Goal: Contribute content: Contribute content

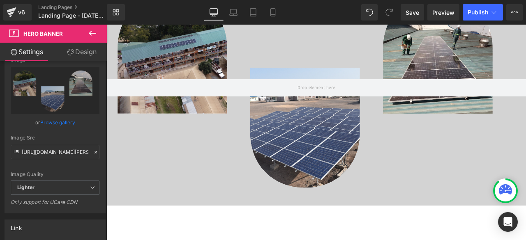
scroll to position [664, 0]
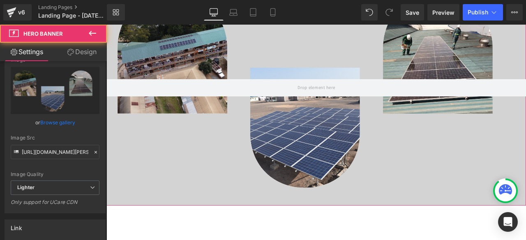
click at [201, 144] on div at bounding box center [354, 100] width 497 height 280
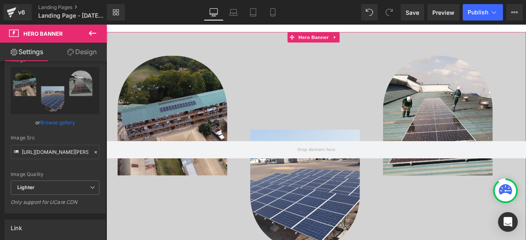
scroll to position [589, 0]
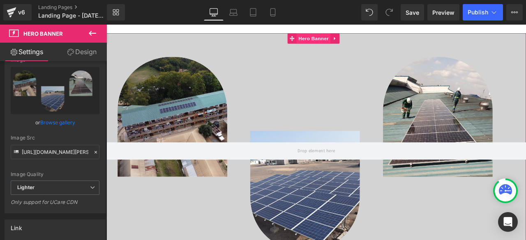
click at [365, 35] on span "Hero Banner" at bounding box center [352, 41] width 40 height 12
click at [46, 121] on link "Browse gallery" at bounding box center [57, 123] width 35 height 14
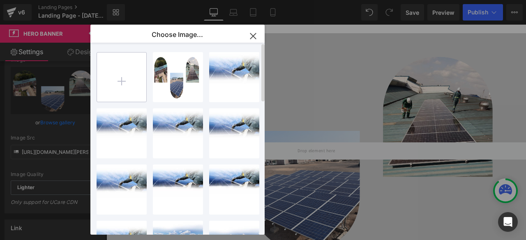
click at [133, 84] on input "file" at bounding box center [121, 77] width 49 height 49
type input "C:\fakepath\WEBSITE TEMPLATES (4).png"
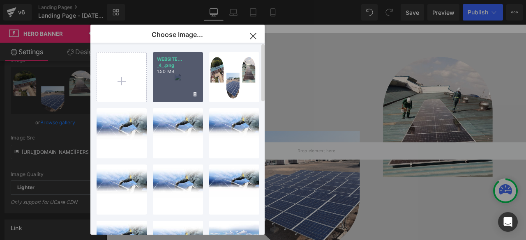
click at [183, 88] on div "WEBSITE... _4_.png 1.50 MB" at bounding box center [178, 77] width 50 height 50
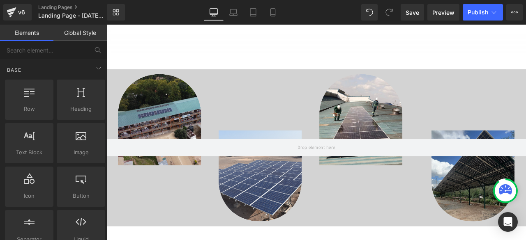
scroll to position [548, 0]
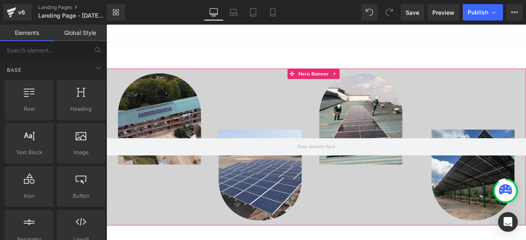
click at [270, 101] on div at bounding box center [354, 170] width 497 height 187
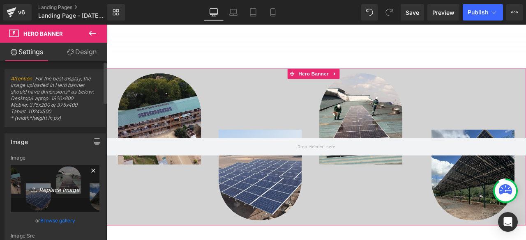
click at [59, 191] on icon "Replace Image" at bounding box center [55, 189] width 66 height 10
type input "C:\fakepath\WEBSITE TEMPLATES (5).png"
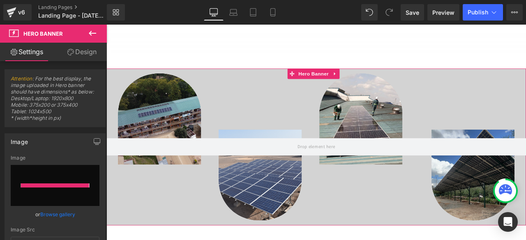
type input "[URL][DOMAIN_NAME]"
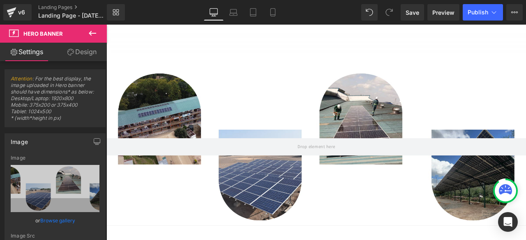
click at [96, 36] on icon at bounding box center [93, 33] width 10 height 10
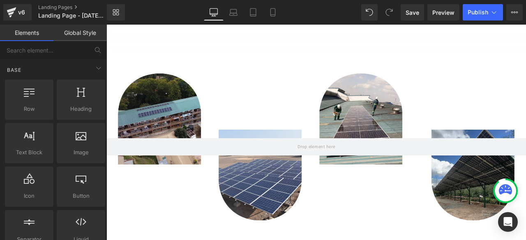
scroll to position [0, 0]
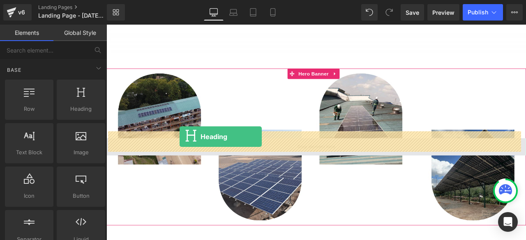
drag, startPoint x: 177, startPoint y: 120, endPoint x: 194, endPoint y: 158, distance: 41.2
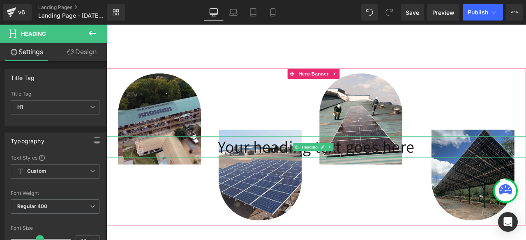
click at [376, 157] on h1 "Your heading text goes here" at bounding box center [354, 169] width 497 height 25
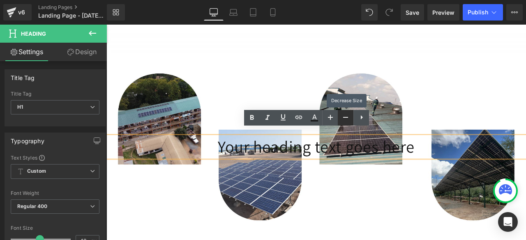
click at [344, 123] on link at bounding box center [346, 118] width 16 height 16
type input "46"
click at [364, 222] on div "Your heading text goes here Heading" at bounding box center [354, 170] width 497 height 187
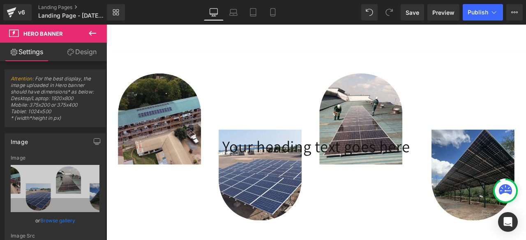
click at [278, 207] on div "Rendering Content" at bounding box center [263, 207] width 51 height 9
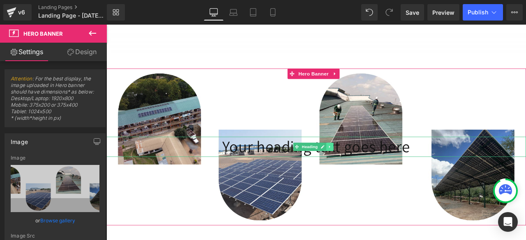
click at [370, 169] on icon at bounding box center [370, 170] width 1 height 3
click at [378, 165] on link at bounding box center [376, 170] width 9 height 10
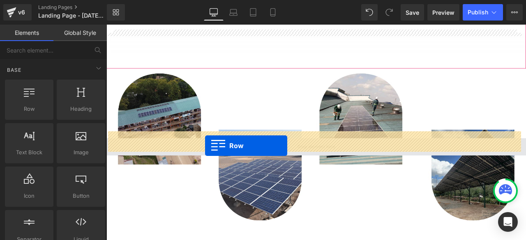
drag, startPoint x: 148, startPoint y: 135, endPoint x: 223, endPoint y: 169, distance: 82.6
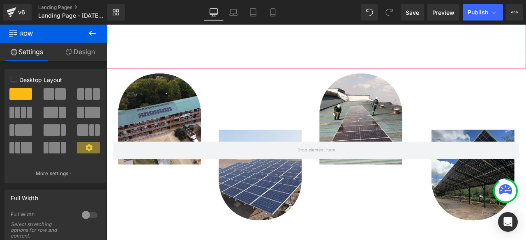
click at [92, 33] on icon at bounding box center [92, 33] width 7 height 5
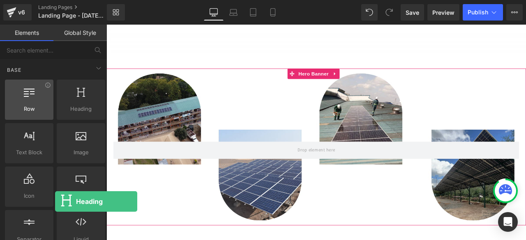
drag, startPoint x: 77, startPoint y: 111, endPoint x: 43, endPoint y: 107, distance: 34.3
click at [43, 107] on div "Row rows, columns, layouts, div Heading headings, titles, h1,h2,h3,h4,h5,h6 Tex…" at bounding box center [55, 165] width 104 height 174
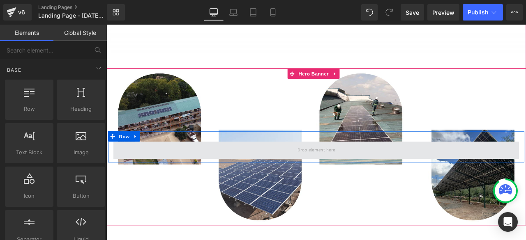
click at [144, 175] on span at bounding box center [355, 174] width 481 height 21
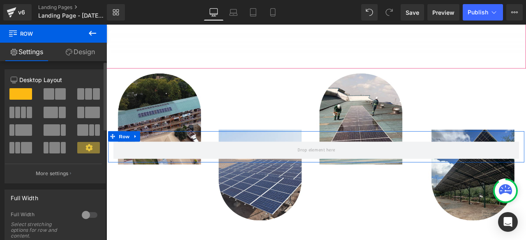
click at [27, 107] on span at bounding box center [29, 113] width 5 height 12
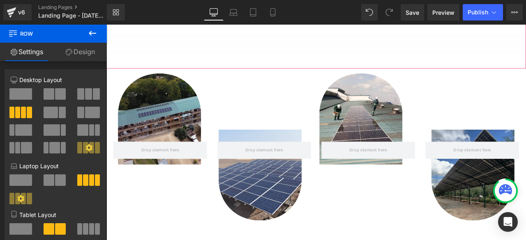
click at [90, 33] on icon at bounding box center [92, 33] width 7 height 5
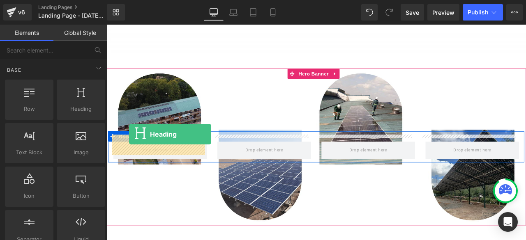
drag, startPoint x: 182, startPoint y: 135, endPoint x: 133, endPoint y: 153, distance: 51.8
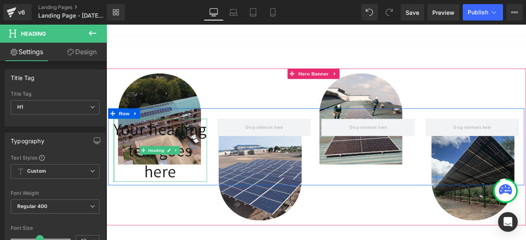
drag, startPoint x: 114, startPoint y: 143, endPoint x: 119, endPoint y: 145, distance: 5.3
click at [119, 145] on div "Your heading text goes here Heading" at bounding box center [170, 174] width 111 height 75
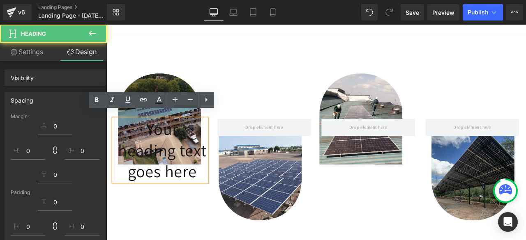
click at [120, 145] on h1 "Your heading text goes here" at bounding box center [173, 174] width 106 height 75
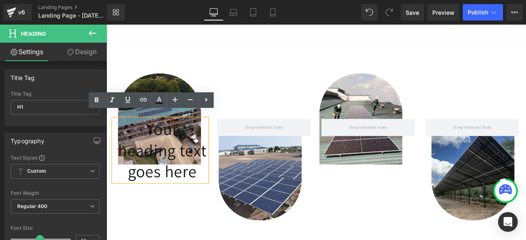
click at [152, 164] on div "Your heading text goes here Heading" at bounding box center [170, 174] width 111 height 75
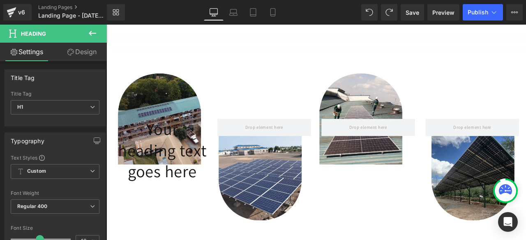
click at [84, 57] on link "Design" at bounding box center [81, 52] width 53 height 18
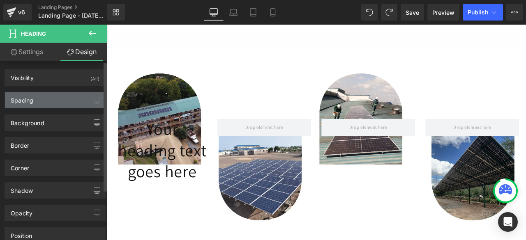
type input "0"
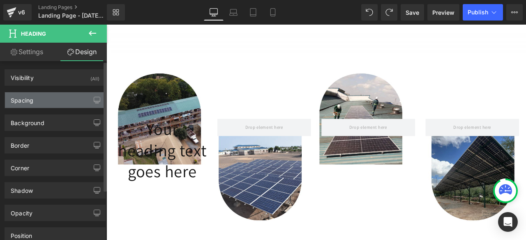
type input "0"
type input "12"
click at [27, 103] on div "Spacing" at bounding box center [22, 98] width 23 height 12
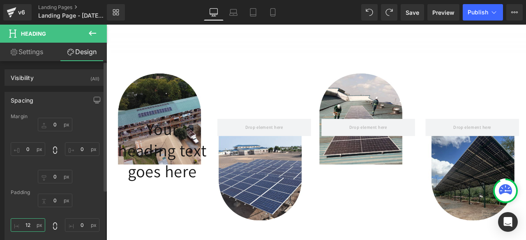
click at [28, 226] on input "12" at bounding box center [28, 226] width 35 height 14
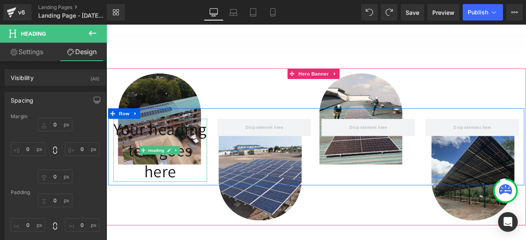
click at [139, 144] on h1 "Your heading text goes here" at bounding box center [170, 174] width 111 height 75
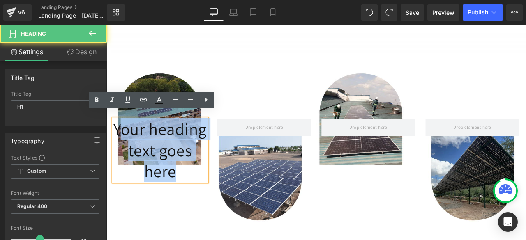
drag, startPoint x: 117, startPoint y: 137, endPoint x: 188, endPoint y: 192, distance: 90.0
click at [188, 192] on h1 "Your heading text goes here" at bounding box center [170, 174] width 111 height 75
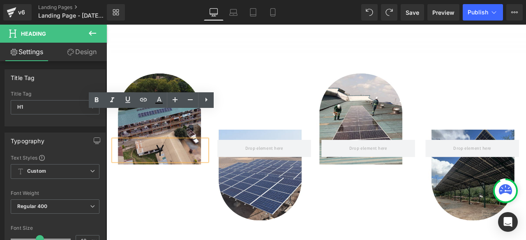
scroll to position [572, 0]
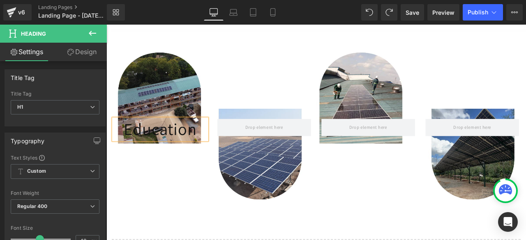
click at [100, 60] on link "Design" at bounding box center [81, 52] width 53 height 18
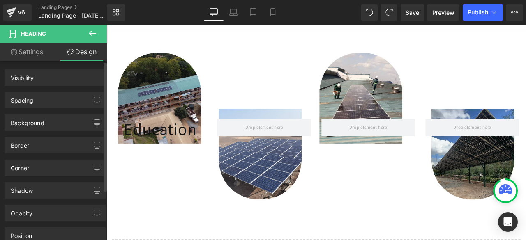
click at [51, 90] on div "Spacing [GEOGRAPHIC_DATA] [GEOGRAPHIC_DATA]" at bounding box center [55, 97] width 111 height 23
type input "0"
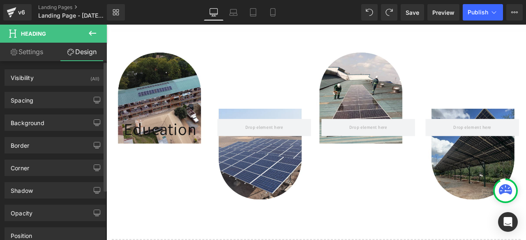
type input "0"
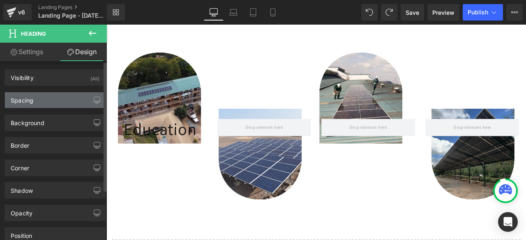
click at [51, 93] on div "Spacing" at bounding box center [55, 100] width 100 height 16
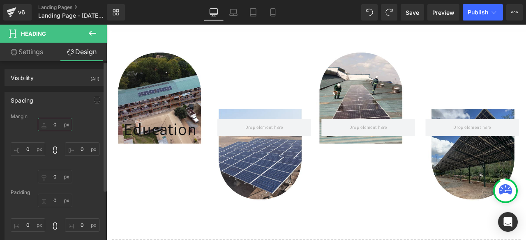
click at [53, 128] on input "0" at bounding box center [55, 125] width 35 height 14
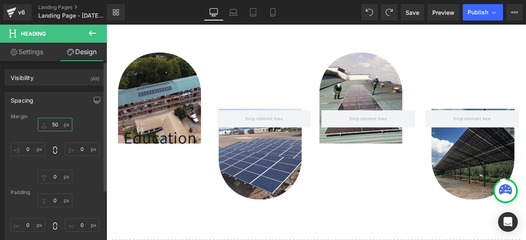
type input "5"
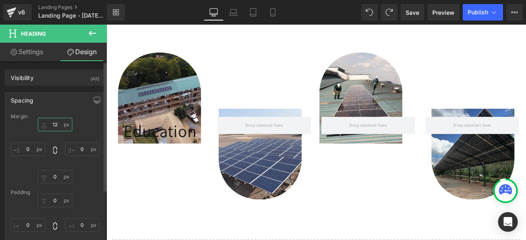
type input "1"
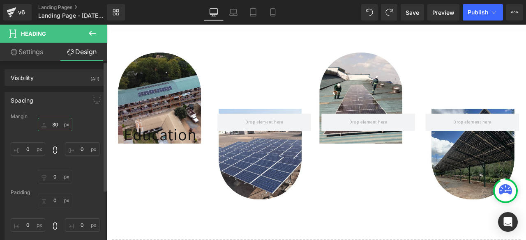
type input "3"
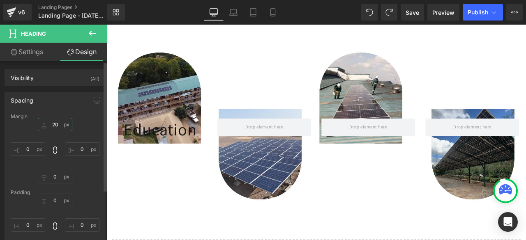
type input "200"
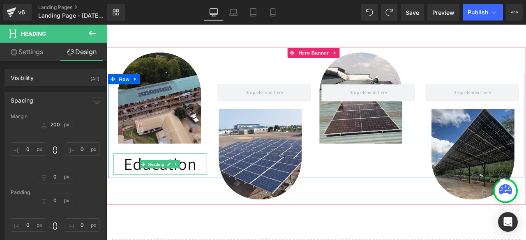
click at [135, 183] on h1 "Education" at bounding box center [170, 190] width 111 height 25
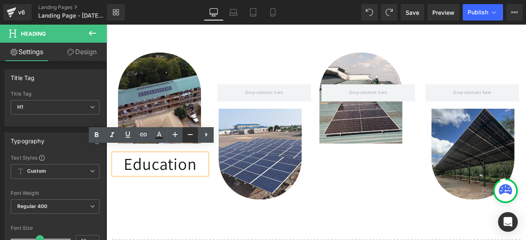
click at [192, 134] on icon at bounding box center [190, 135] width 10 height 10
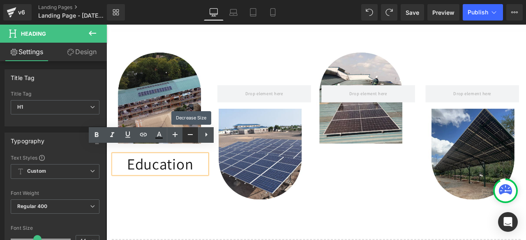
click at [192, 134] on icon at bounding box center [190, 135] width 10 height 10
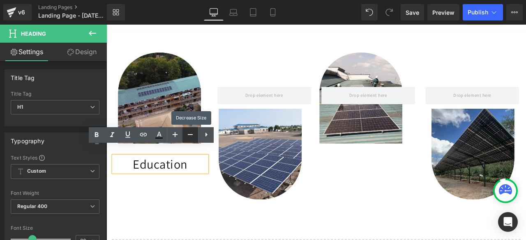
click at [192, 134] on icon at bounding box center [190, 135] width 10 height 10
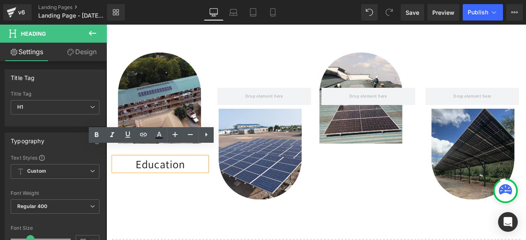
click at [159, 182] on h1 "Education" at bounding box center [170, 190] width 111 height 16
click at [194, 135] on icon at bounding box center [190, 135] width 10 height 10
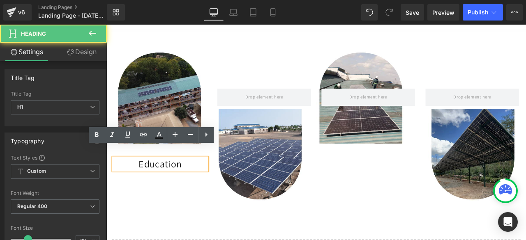
click at [178, 183] on h1 "Education" at bounding box center [170, 190] width 111 height 14
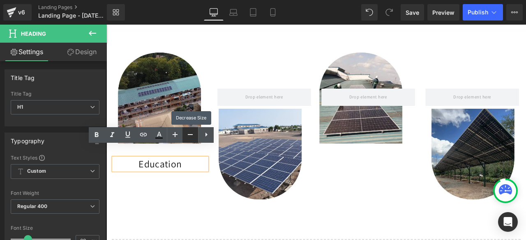
click at [194, 135] on icon at bounding box center [190, 135] width 10 height 10
type input "26"
click at [259, 205] on div "Education Heading NaNpx Row" at bounding box center [354, 145] width 497 height 187
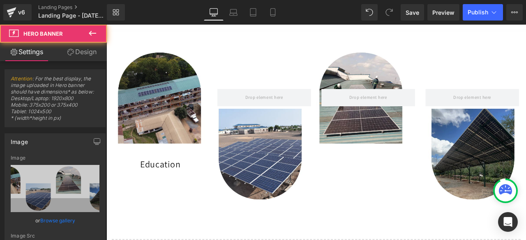
type input "[URL][DOMAIN_NAME]"
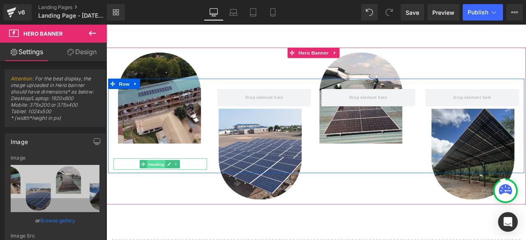
click at [163, 185] on span "Heading" at bounding box center [166, 190] width 22 height 10
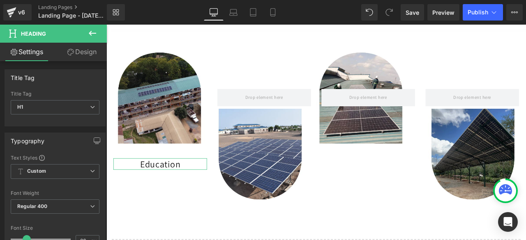
click at [78, 45] on link "Design" at bounding box center [81, 52] width 53 height 18
click at [0, 0] on div "Spacing" at bounding box center [0, 0] width 0 height 0
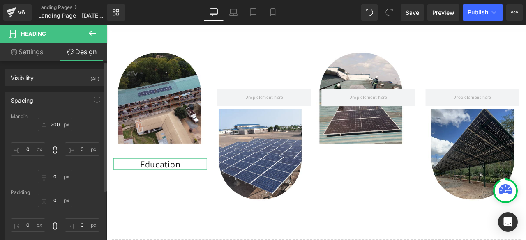
type input "200"
type input "0"
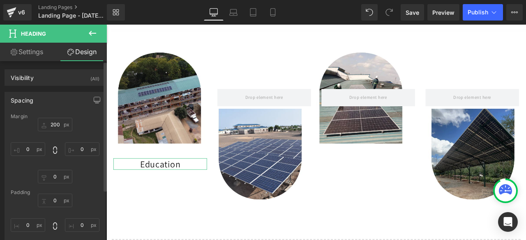
type input "0"
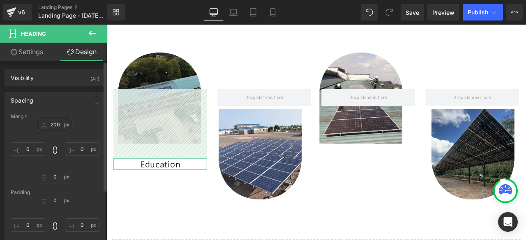
click at [56, 121] on input "200" at bounding box center [55, 125] width 35 height 14
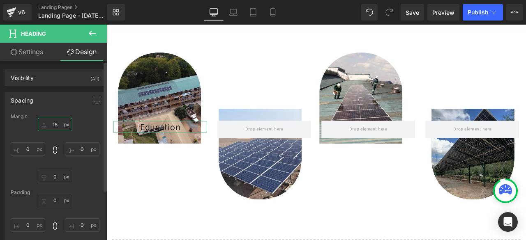
type input "150"
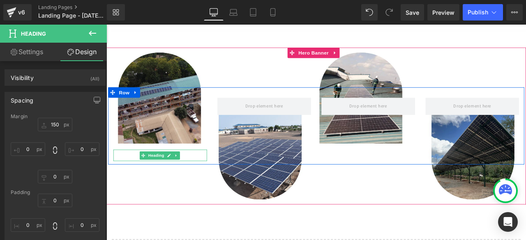
click at [169, 175] on span "Heading" at bounding box center [166, 180] width 22 height 10
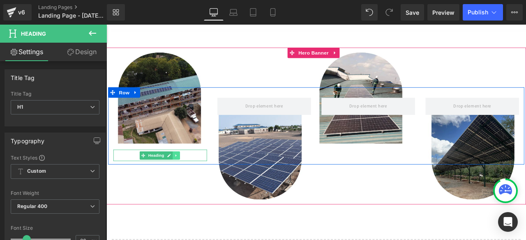
click at [188, 178] on icon at bounding box center [189, 180] width 5 height 5
click at [185, 178] on icon at bounding box center [185, 180] width 5 height 5
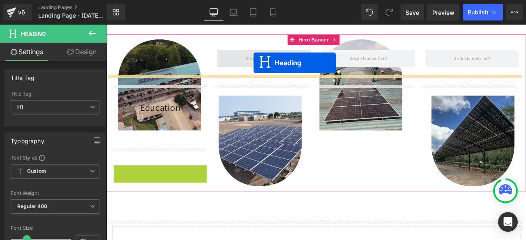
scroll to position [538, 0]
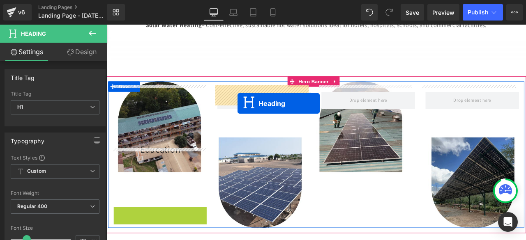
drag, startPoint x: 161, startPoint y: 84, endPoint x: 262, endPoint y: 118, distance: 106.7
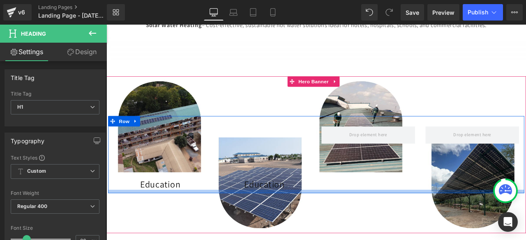
click at [289, 221] on div at bounding box center [355, 223] width 493 height 4
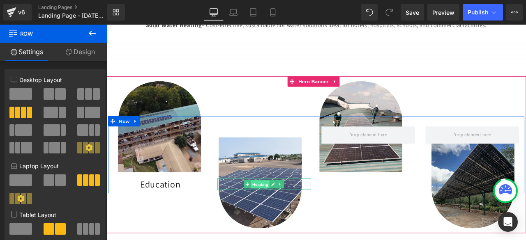
click at [287, 209] on span "Heading" at bounding box center [289, 214] width 22 height 10
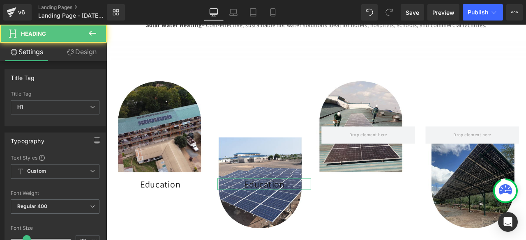
drag, startPoint x: 74, startPoint y: 52, endPoint x: 29, endPoint y: 102, distance: 67.5
click at [74, 52] on link "Design" at bounding box center [81, 52] width 53 height 18
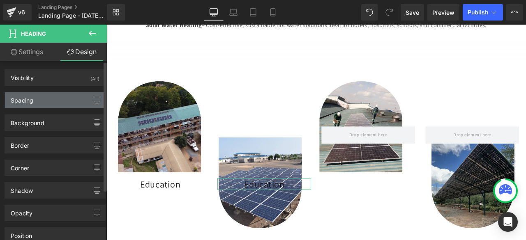
click at [29, 102] on div "Spacing" at bounding box center [22, 98] width 23 height 12
type input "150"
type input "0"
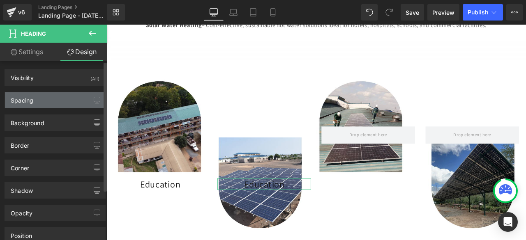
type input "0"
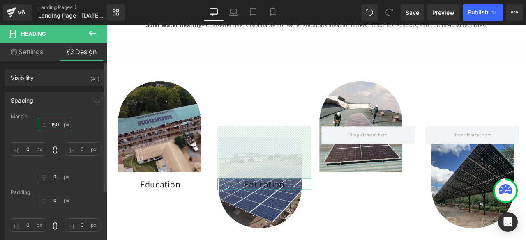
click at [59, 122] on input "150" at bounding box center [55, 125] width 35 height 14
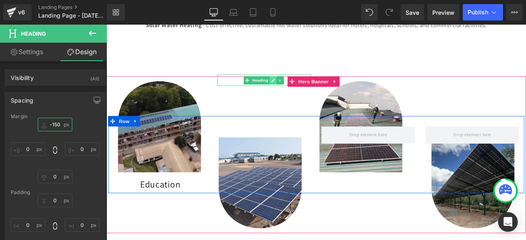
type input "-150"
click at [304, 86] on link at bounding box center [304, 91] width 9 height 10
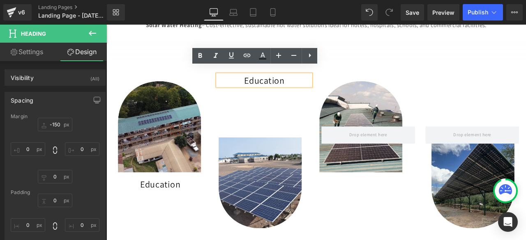
click at [316, 85] on h1 "Education" at bounding box center [293, 91] width 111 height 14
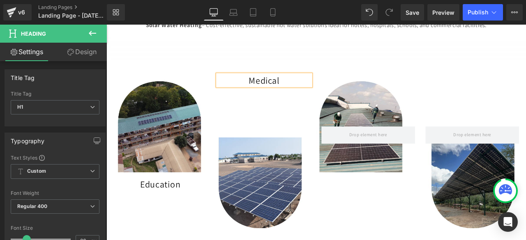
click at [443, 212] on div "Education Heading NaNpx Medical Heading Row" at bounding box center [355, 179] width 493 height 92
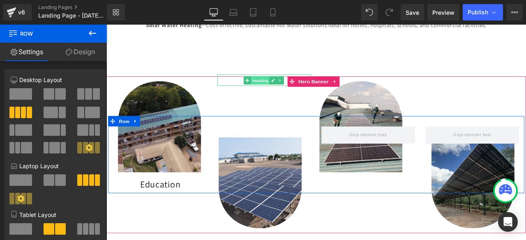
click at [293, 86] on span "Heading" at bounding box center [289, 91] width 22 height 10
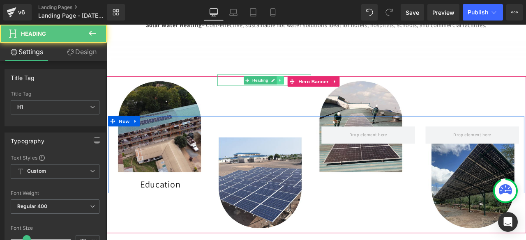
click at [310, 88] on icon at bounding box center [312, 90] width 5 height 5
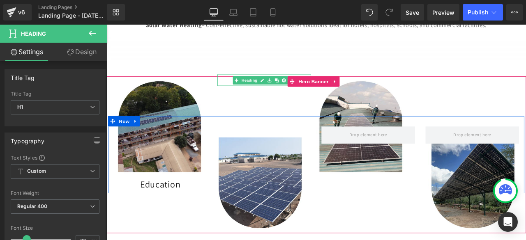
click at [308, 88] on icon at bounding box center [308, 90] width 5 height 5
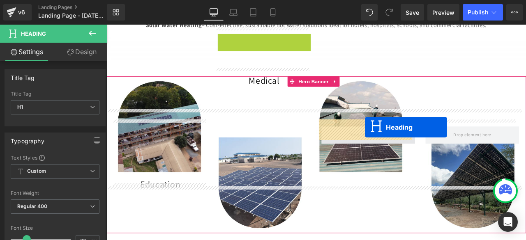
drag, startPoint x: 294, startPoint y: 33, endPoint x: 413, endPoint y: 146, distance: 164.6
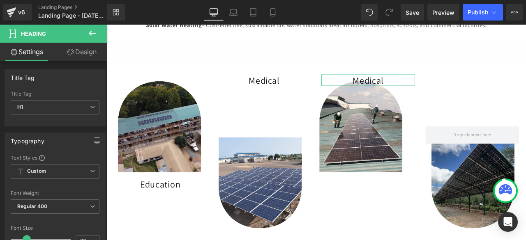
click at [99, 54] on link "Design" at bounding box center [81, 52] width 53 height 18
click at [0, 0] on div "Spacing" at bounding box center [0, 0] width 0 height 0
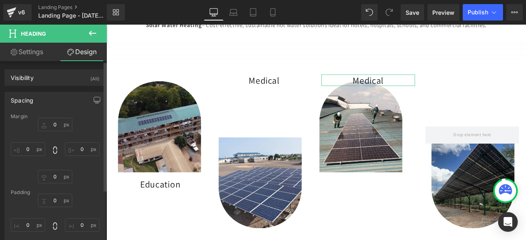
type input "-150"
type input "0"
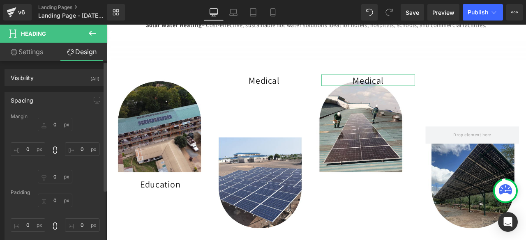
type input "0"
click at [51, 125] on input "-150" at bounding box center [55, 125] width 35 height 14
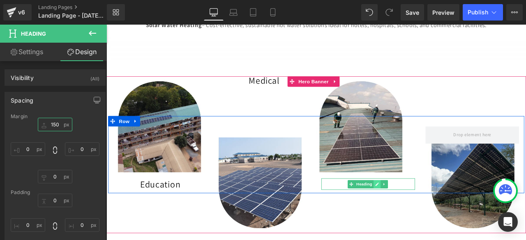
type input "150"
click at [425, 211] on icon at bounding box center [427, 213] width 5 height 5
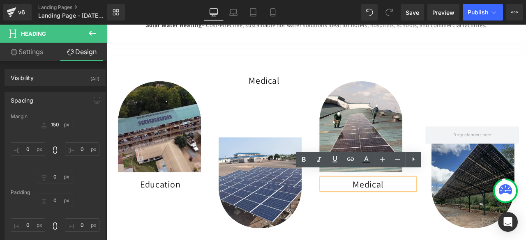
click at [446, 209] on h1 "Medical" at bounding box center [416, 214] width 111 height 14
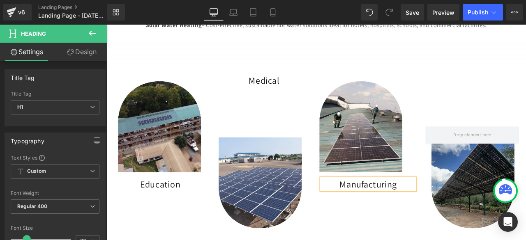
click at [456, 228] on div "Education Heading NaNpx Medical Heading Manufacturing Heading Row" at bounding box center [354, 179] width 497 height 187
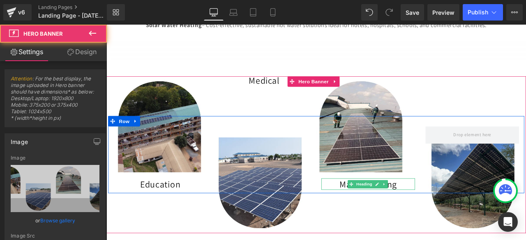
click at [446, 207] on h1 "Manufacturing" at bounding box center [416, 214] width 111 height 14
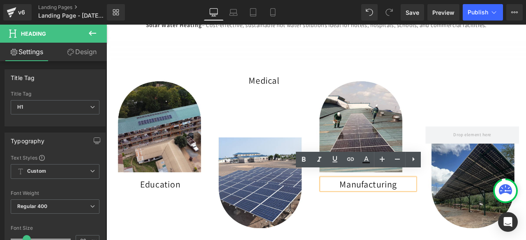
click at [455, 233] on div "Education Heading NaNpx Medical Heading Manufacturing Heading Row" at bounding box center [354, 179] width 497 height 187
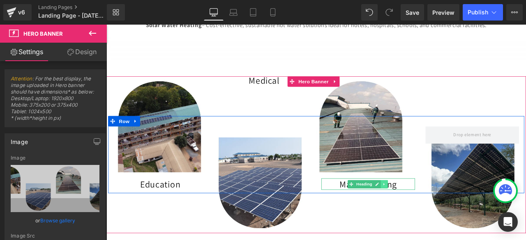
click at [434, 211] on icon at bounding box center [436, 213] width 5 height 5
click at [430, 212] on icon at bounding box center [432, 214] width 5 height 5
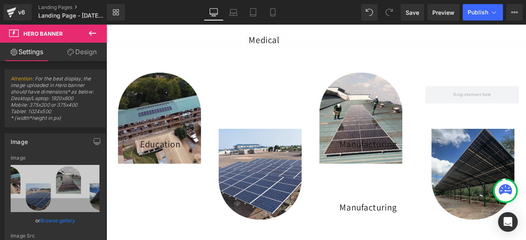
scroll to position [529, 0]
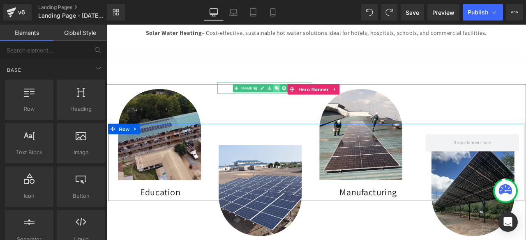
click at [308, 95] on link at bounding box center [308, 100] width 9 height 10
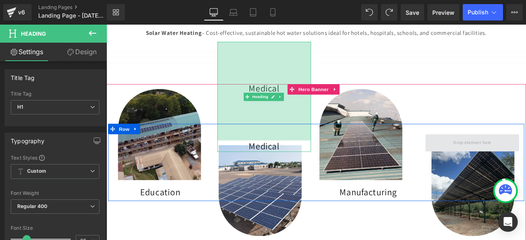
drag, startPoint x: 291, startPoint y: 38, endPoint x: 545, endPoint y: 155, distance: 279.8
click at [526, 155] on div "Education Heading NaNpx Medical Heading Medical Heading [STREET_ADDRESS]" at bounding box center [355, 189] width 493 height 92
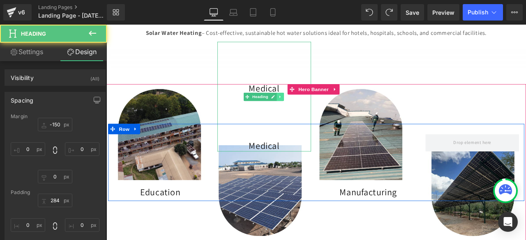
click at [312, 109] on icon at bounding box center [312, 110] width 1 height 3
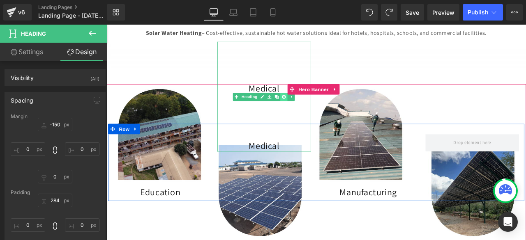
click at [315, 108] on icon at bounding box center [317, 110] width 5 height 5
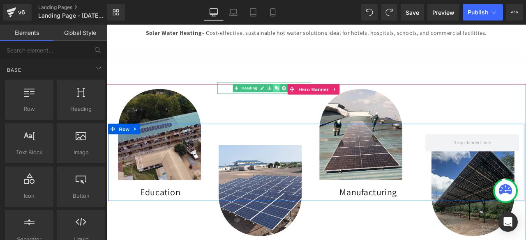
click at [306, 97] on icon at bounding box center [308, 99] width 5 height 5
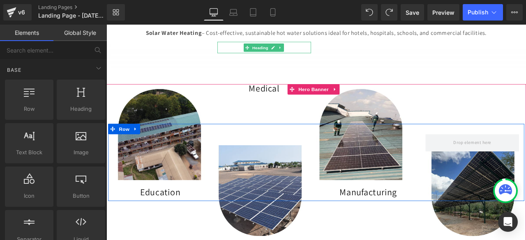
scroll to position [521, 0]
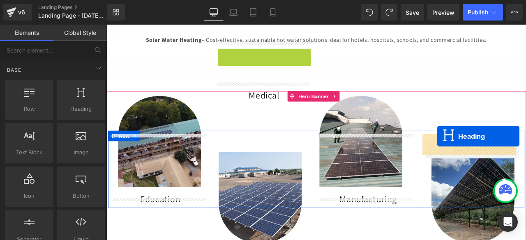
drag, startPoint x: 283, startPoint y: 40, endPoint x: 500, endPoint y: 157, distance: 246.1
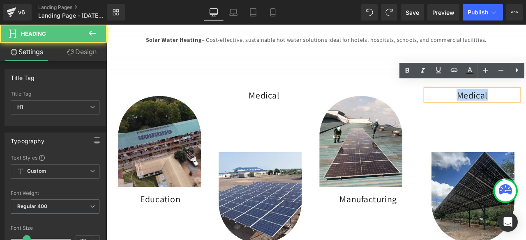
drag, startPoint x: 566, startPoint y: 102, endPoint x: 521, endPoint y: 102, distance: 45.2
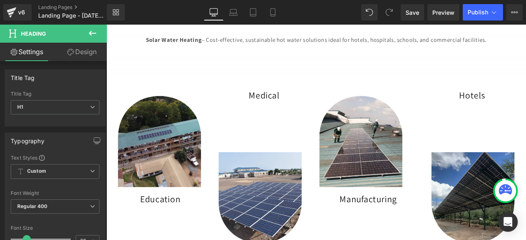
click at [90, 29] on icon at bounding box center [93, 33] width 10 height 10
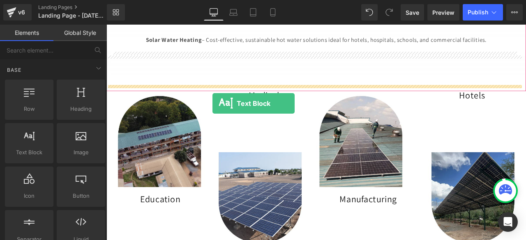
drag, startPoint x: 150, startPoint y: 171, endPoint x: 233, endPoint y: 119, distance: 98.1
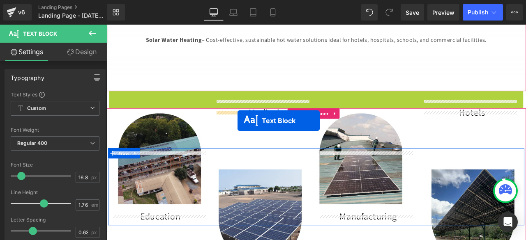
drag, startPoint x: 347, startPoint y: 113, endPoint x: 260, endPoint y: 139, distance: 90.3
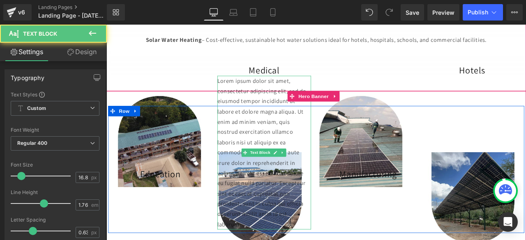
click at [260, 139] on p "Lorem ipsum dolor sit amet, consectetur adipiscing elit, sed do eiusmod tempor …" at bounding box center [293, 177] width 111 height 183
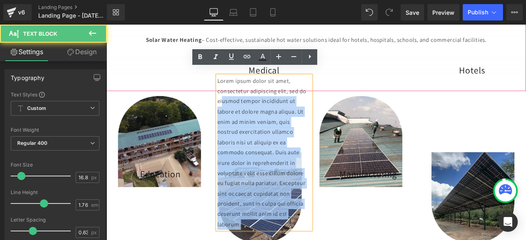
drag, startPoint x: 243, startPoint y: 109, endPoint x: 324, endPoint y: 260, distance: 171.2
click at [324, 240] on div "Lorem ipsum dolor sit amet, consectetur adipiscing elit, sed do eiusmod tempor …" at bounding box center [293, 177] width 111 height 183
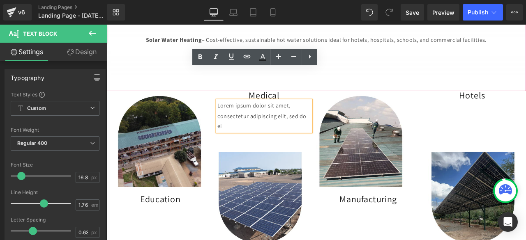
scroll to position [550, 0]
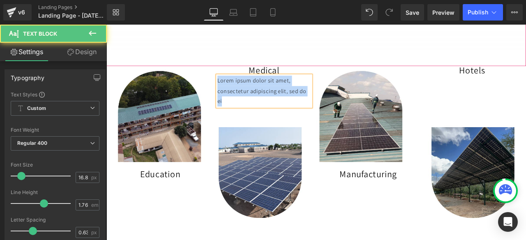
drag, startPoint x: 237, startPoint y: 82, endPoint x: 255, endPoint y: 107, distance: 31.3
click at [255, 107] on p "Lorem ipsum dolor sit amet, consectetur adipiscing elit, sed do ei" at bounding box center [293, 104] width 111 height 37
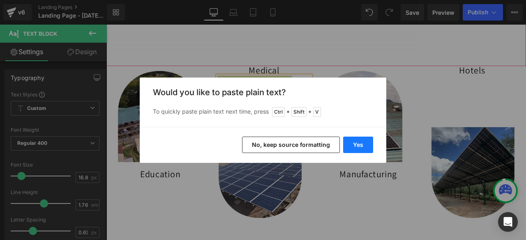
click at [354, 145] on button "Yes" at bounding box center [358, 145] width 30 height 16
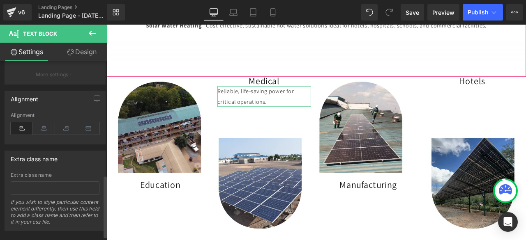
scroll to position [335, 0]
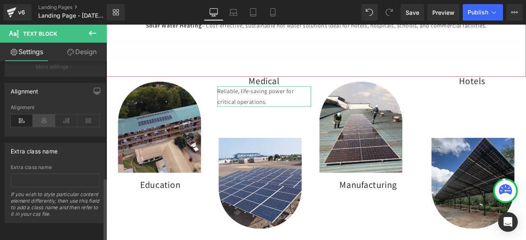
click at [40, 122] on icon at bounding box center [44, 121] width 22 height 12
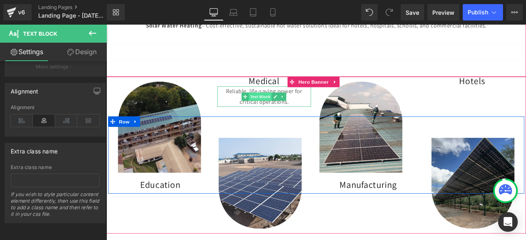
click at [293, 105] on span "Text Block" at bounding box center [288, 110] width 27 height 10
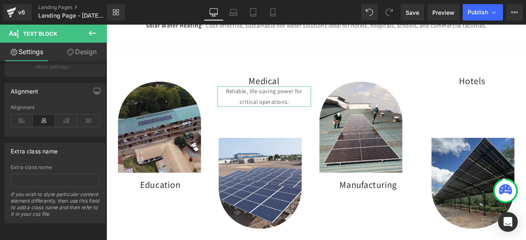
click at [77, 51] on link "Design" at bounding box center [81, 52] width 53 height 18
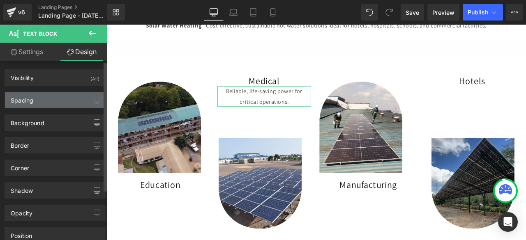
type input "0"
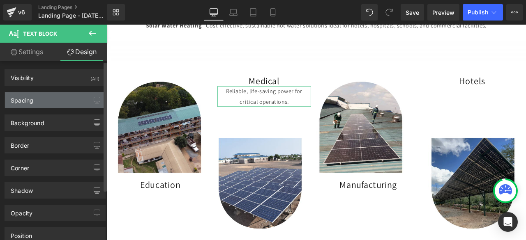
type input "0"
click at [19, 100] on div "Spacing" at bounding box center [22, 98] width 23 height 12
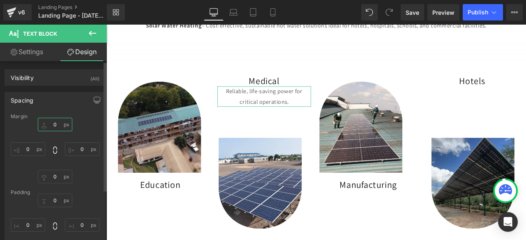
click at [50, 124] on input "0" at bounding box center [55, 125] width 35 height 14
type input "2"
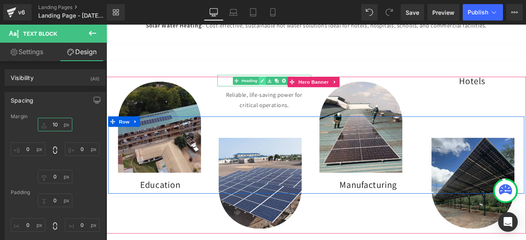
type input "10"
click at [289, 89] on icon at bounding box center [291, 91] width 5 height 5
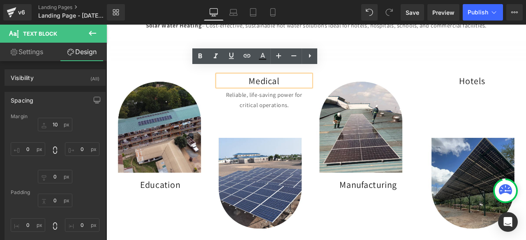
click at [310, 86] on h1 "Medical" at bounding box center [293, 92] width 111 height 14
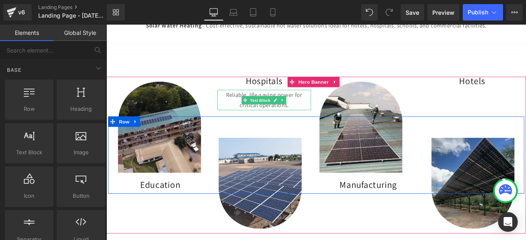
click at [319, 116] on p "Reliable, life-saving power for critical operations." at bounding box center [293, 114] width 111 height 24
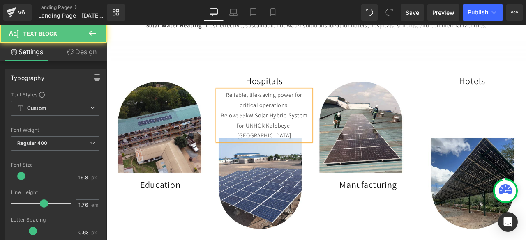
click at [263, 127] on p "Below: 55kW Solar Hybrid System for UNHCR Kalobeyei [GEOGRAPHIC_DATA]" at bounding box center [293, 145] width 111 height 37
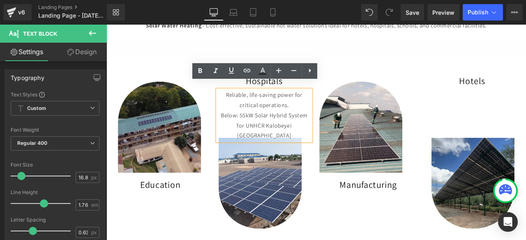
click at [370, 240] on div "Education Heading NaNpx Hospitals Heading Reliable, life-saving power for criti…" at bounding box center [354, 180] width 497 height 187
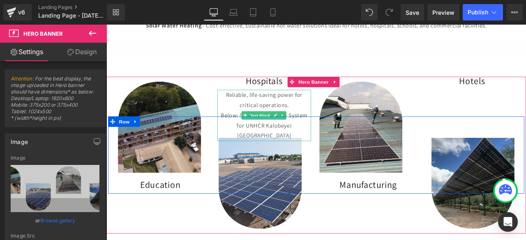
click at [264, 102] on p "Reliable, life-saving power for critical operations." at bounding box center [293, 114] width 111 height 24
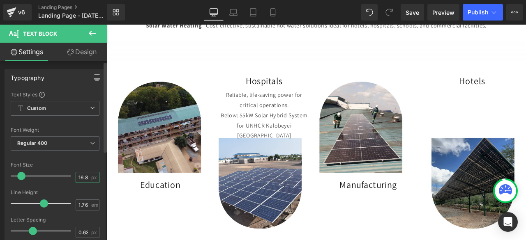
click at [79, 182] on input "16.8" at bounding box center [83, 178] width 14 height 10
click at [85, 176] on input "16.8" at bounding box center [83, 178] width 14 height 10
type input "16"
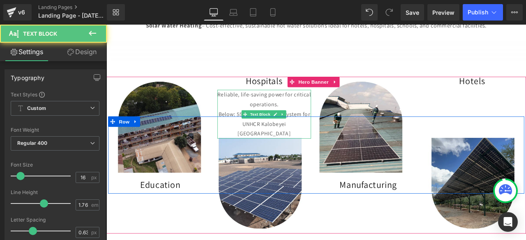
click at [241, 125] on p "Below: 55kW Solar Hybrid System for UNHCR Kalobeyei [GEOGRAPHIC_DATA]" at bounding box center [293, 142] width 111 height 35
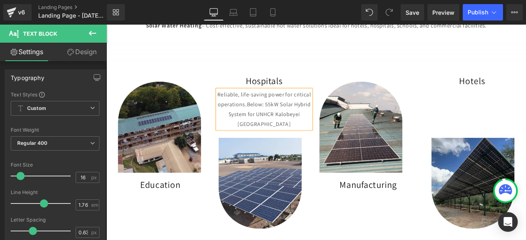
click at [400, 240] on div "Education Heading NaNpx Hospitals Heading Reliable, life-saving power for criti…" at bounding box center [354, 180] width 497 height 187
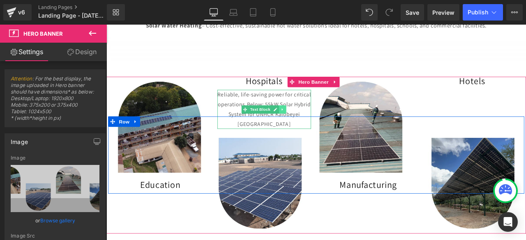
click at [313, 123] on icon at bounding box center [315, 125] width 5 height 5
click at [309, 123] on icon at bounding box center [311, 125] width 5 height 5
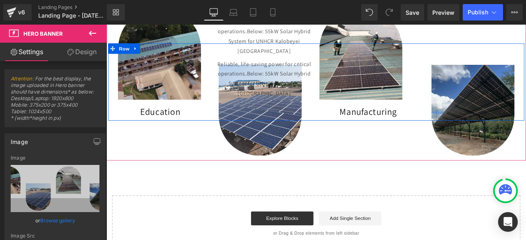
scroll to position [625, 0]
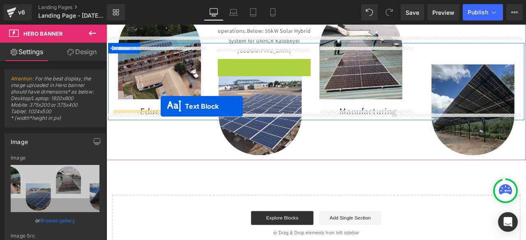
drag, startPoint x: 287, startPoint y: 83, endPoint x: 170, endPoint y: 122, distance: 122.7
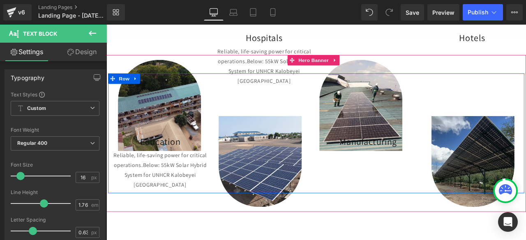
scroll to position [563, 0]
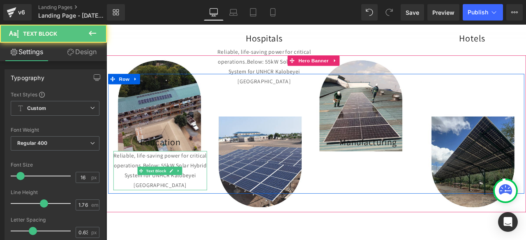
click at [174, 175] on p "Reliable, life-saving power for critical operations. Below: 55kW Solar Hybrid S…" at bounding box center [170, 198] width 111 height 46
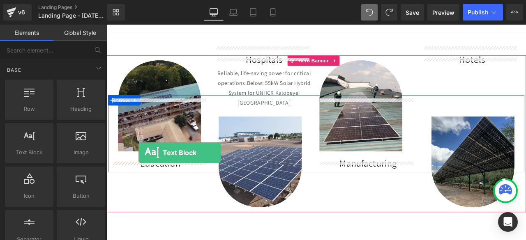
drag, startPoint x: 140, startPoint y: 168, endPoint x: 144, endPoint y: 176, distance: 9.4
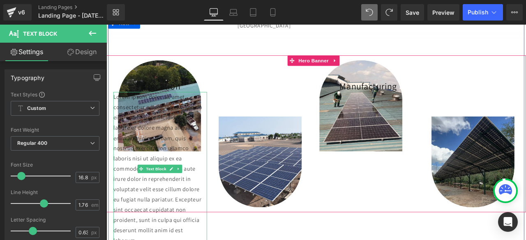
click at [144, 176] on p "Lorem ipsum dolor sit amet, consectetur adipiscing elit, sed do eiusmod tempor …" at bounding box center [170, 196] width 111 height 183
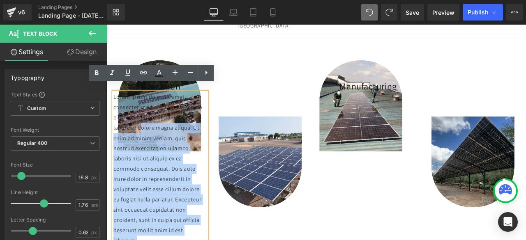
drag, startPoint x: 146, startPoint y: 144, endPoint x: 183, endPoint y: 276, distance: 137.0
click at [183, 240] on p "Lorem ipsum dolor sit amet, consectetur adipiscing elit, sed do eiusmod tempor …" at bounding box center [170, 196] width 111 height 183
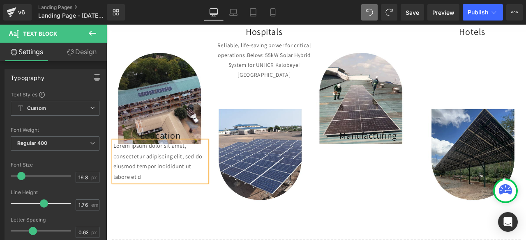
scroll to position [571, 0]
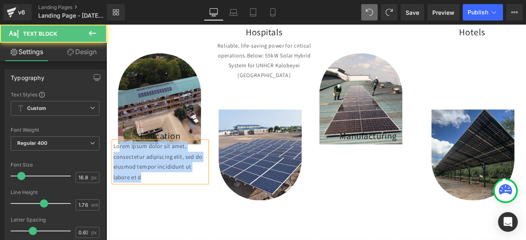
drag, startPoint x: 120, startPoint y: 163, endPoint x: 156, endPoint y: 194, distance: 48.1
click at [156, 194] on p "Lorem ipsum dolor sit amet, consectetur adipiscing elit, sed do eiusmod tempor …" at bounding box center [170, 188] width 111 height 49
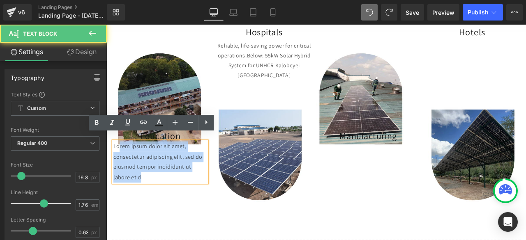
click at [156, 194] on p "Lorem ipsum dolor sit amet, consectetur adipiscing elit, sed do eiusmod tempor …" at bounding box center [170, 188] width 111 height 49
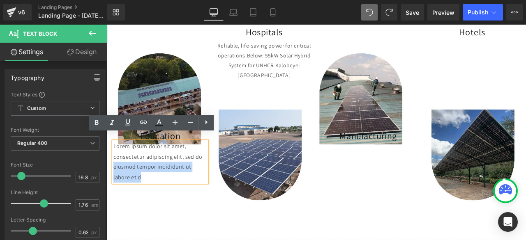
drag, startPoint x: 156, startPoint y: 194, endPoint x: 112, endPoint y: 187, distance: 44.7
click at [115, 187] on div "Lorem ipsum dolor sit amet, consectetur adipiscing elit, sed do eiusmod tempor …" at bounding box center [170, 188] width 111 height 49
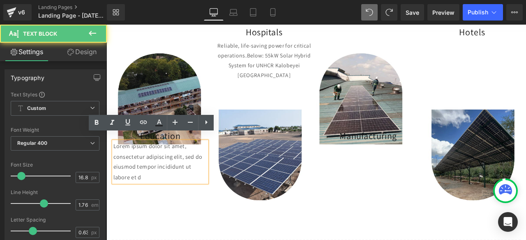
click at [115, 187] on div "Lorem ipsum dolor sit amet, consectetur adipiscing elit, sed do eiusmod tempor …" at bounding box center [170, 188] width 111 height 49
click at [120, 192] on p "Lorem ipsum dolor sit amet, consectetur adipiscing elit, sed do eiusmod tempor …" at bounding box center [170, 188] width 111 height 49
drag, startPoint x: 115, startPoint y: 184, endPoint x: 154, endPoint y: 196, distance: 41.0
click at [154, 196] on p "Lorem ipsum dolor sit amet, consectetur adipiscing elit, sed do eiusmod tempor …" at bounding box center [170, 188] width 111 height 49
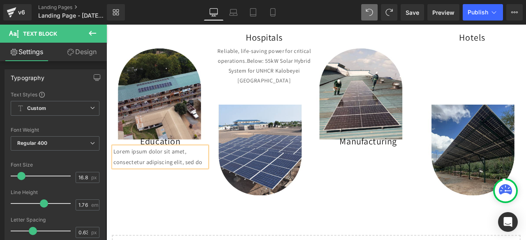
scroll to position [583, 0]
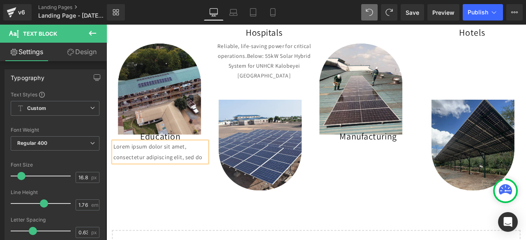
click at [236, 216] on div "Education Heading NaNpx Lorem ipsum dolor sit amet, consectetur adipiscing elit…" at bounding box center [354, 134] width 497 height 187
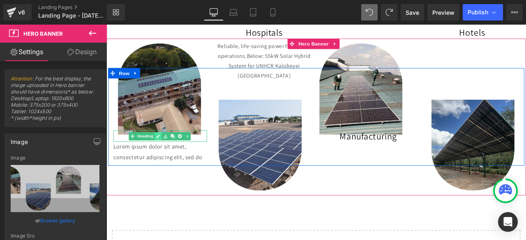
click at [165, 152] on link at bounding box center [168, 157] width 9 height 10
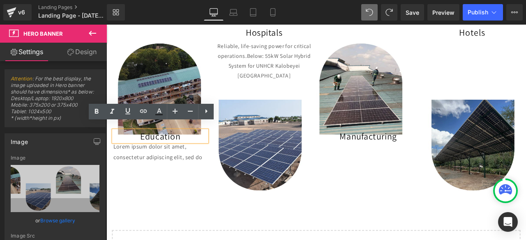
click at [176, 153] on h1 "Education" at bounding box center [170, 157] width 111 height 14
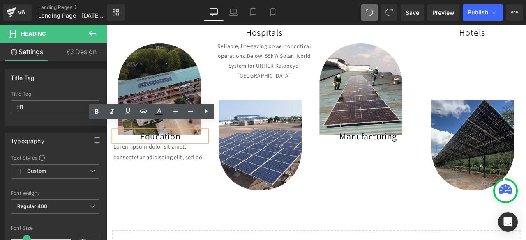
click at [421, 206] on div "Education Heading NaNpx Lorem ipsum dolor sit amet, consectetur adipiscing elit…" at bounding box center [354, 134] width 497 height 187
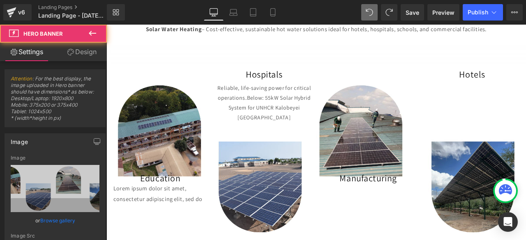
scroll to position [533, 0]
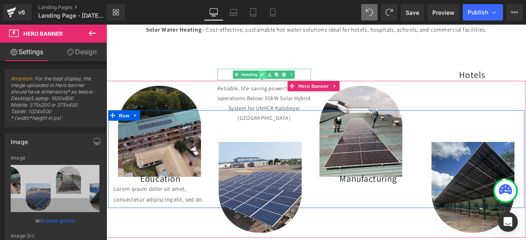
click at [289, 82] on icon at bounding box center [291, 84] width 4 height 4
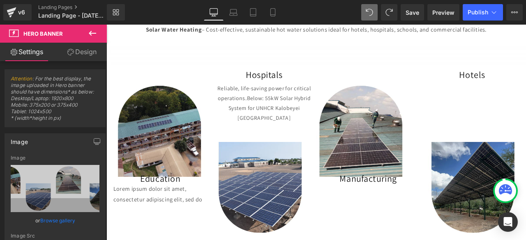
click at [76, 55] on link "Design" at bounding box center [81, 52] width 53 height 18
click at [0, 0] on div "Spacing" at bounding box center [0, 0] width 0 height 0
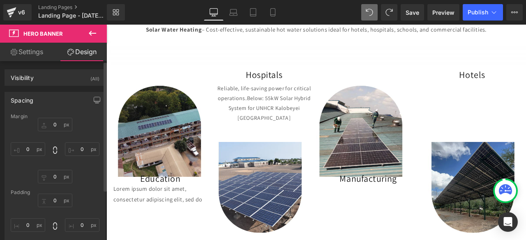
type input "0"
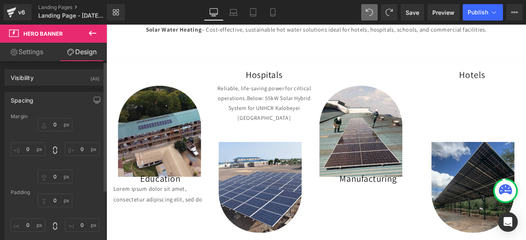
type input "0"
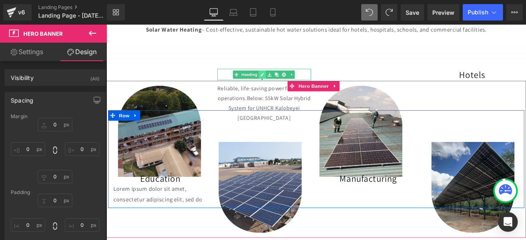
click at [289, 82] on icon at bounding box center [291, 84] width 4 height 4
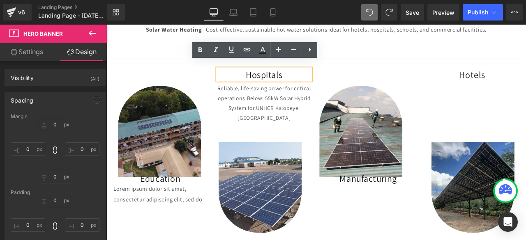
click at [287, 77] on h1 "Hospitals" at bounding box center [293, 84] width 111 height 14
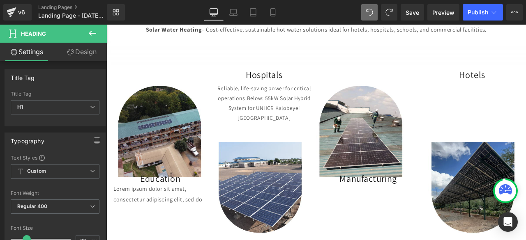
click at [75, 55] on link "Design" at bounding box center [81, 52] width 53 height 18
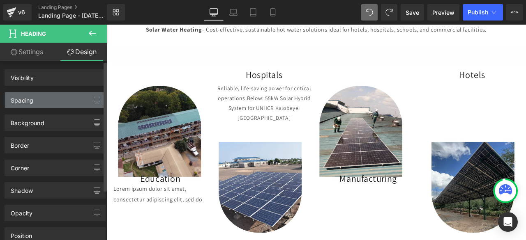
click at [36, 101] on div "Spacing" at bounding box center [55, 100] width 100 height 16
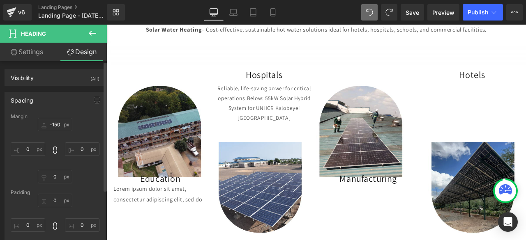
type input "-150"
type input "0"
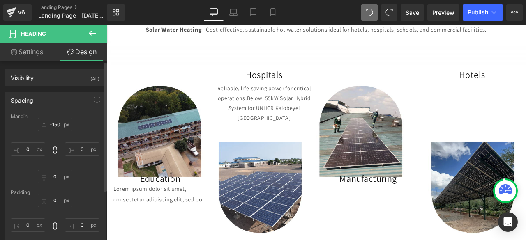
type input "0"
click at [58, 125] on input "-150" at bounding box center [55, 125] width 35 height 14
click at [53, 125] on input "-150" at bounding box center [55, 125] width 35 height 14
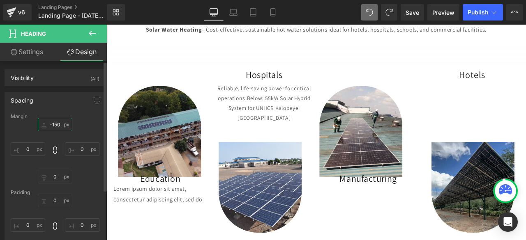
click at [56, 125] on input "-150" at bounding box center [55, 125] width 35 height 14
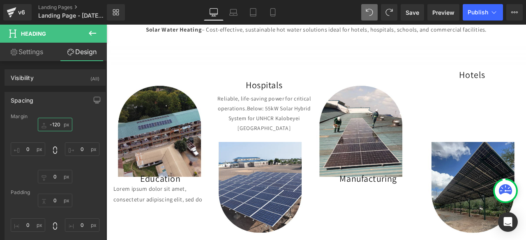
type input "-120"
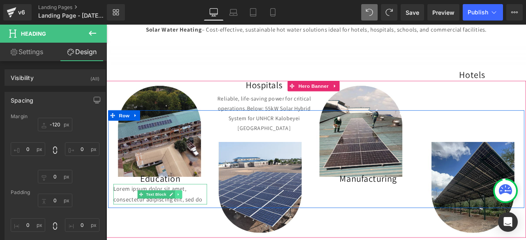
click at [192, 222] on link at bounding box center [192, 227] width 9 height 10
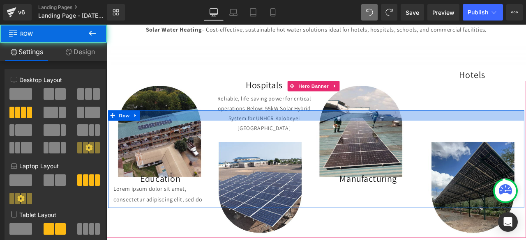
click at [308, 129] on div at bounding box center [355, 133] width 493 height 12
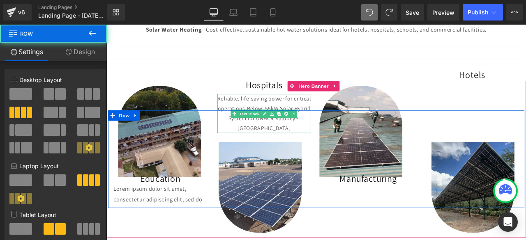
click at [299, 107] on p "Reliable, life-saving power for critical operations. Below: 55kW Solar Hybrid S…" at bounding box center [293, 130] width 111 height 46
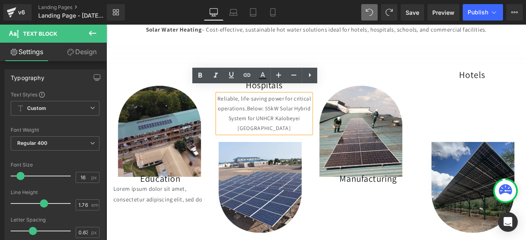
click at [321, 199] on div "Education Heading NaNpx Lorem ipsum dolor sit amet, consectetur adipiscing elit…" at bounding box center [355, 185] width 493 height 116
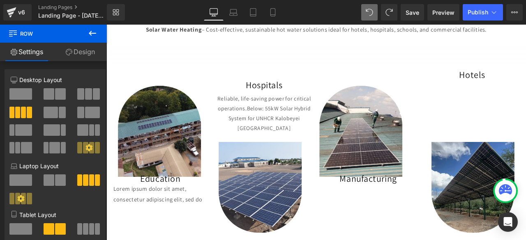
click at [85, 32] on button at bounding box center [92, 34] width 29 height 18
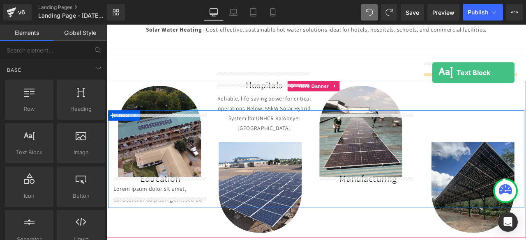
drag, startPoint x: 120, startPoint y: 174, endPoint x: 493, endPoint y: 81, distance: 383.7
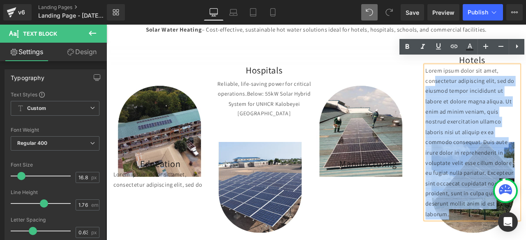
drag, startPoint x: 493, startPoint y: 81, endPoint x: 543, endPoint y: 240, distance: 166.0
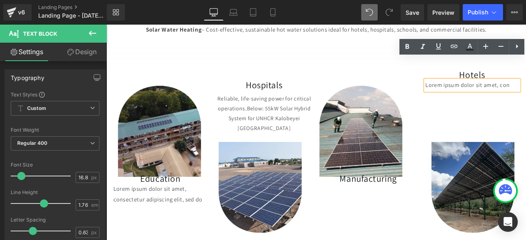
scroll to position [550, 0]
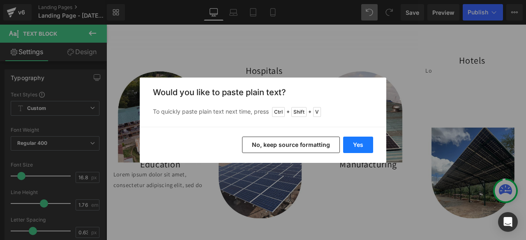
click at [365, 150] on button "Yes" at bounding box center [358, 145] width 30 height 16
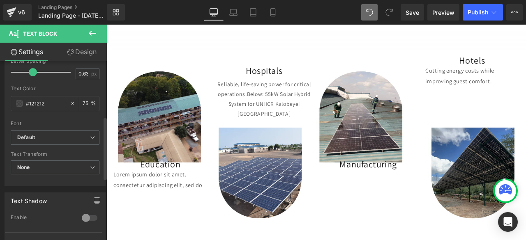
scroll to position [246, 0]
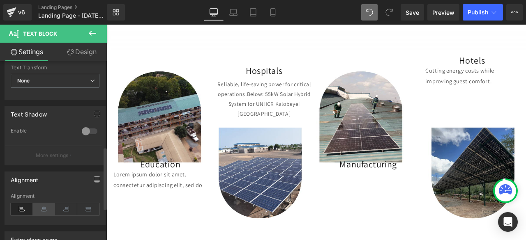
click at [42, 207] on icon at bounding box center [44, 209] width 22 height 12
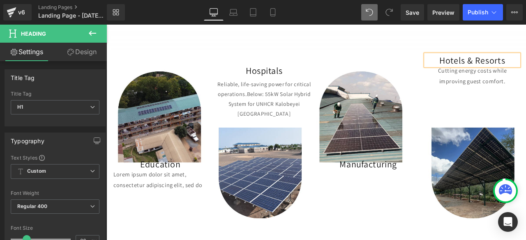
click at [347, 240] on div "Education Heading NaNpx Lorem ipsum dolor sit amet, consectetur adipiscing elit…" at bounding box center [354, 167] width 497 height 187
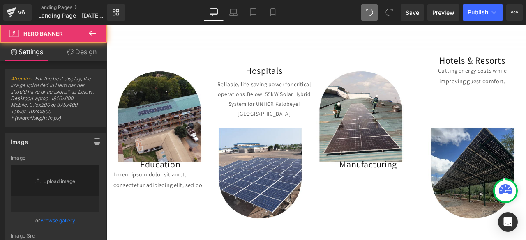
type input "[URL][DOMAIN_NAME]"
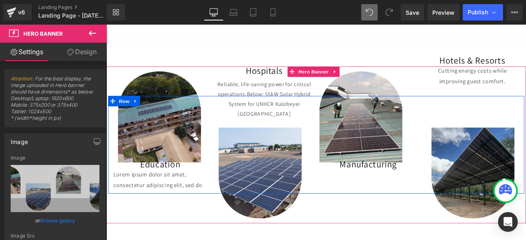
click at [271, 94] on p "Reliable, life-saving power for critical operations. Below: 55kW Solar Hybrid S…" at bounding box center [293, 113] width 111 height 46
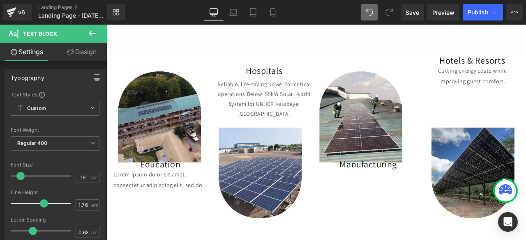
click at [85, 51] on link "Design" at bounding box center [81, 52] width 53 height 18
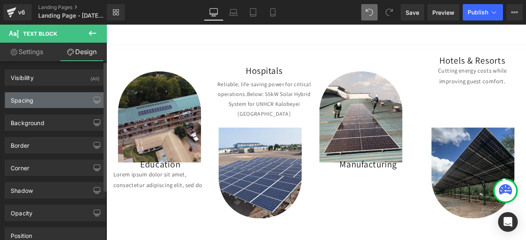
click at [67, 95] on div "Spacing" at bounding box center [55, 100] width 100 height 16
type input "10"
type input "0"
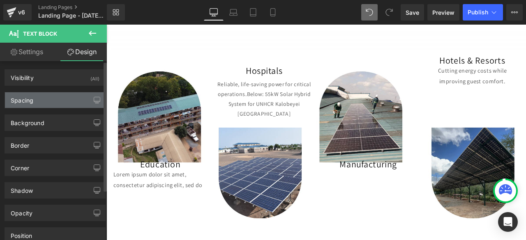
type input "0"
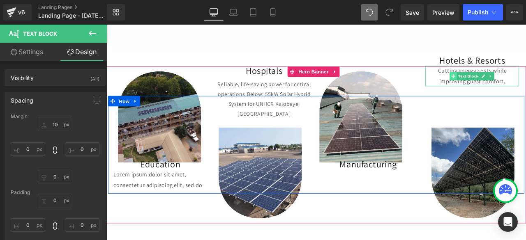
click at [515, 83] on icon at bounding box center [517, 85] width 5 height 5
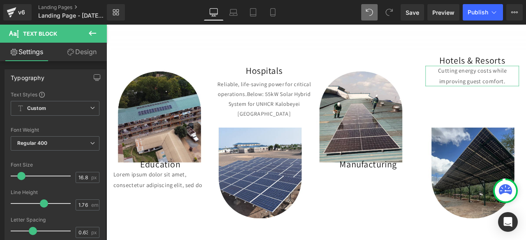
click at [89, 49] on link "Design" at bounding box center [81, 52] width 53 height 18
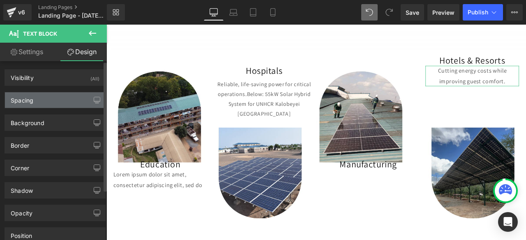
click at [55, 104] on div "Spacing" at bounding box center [55, 100] width 100 height 16
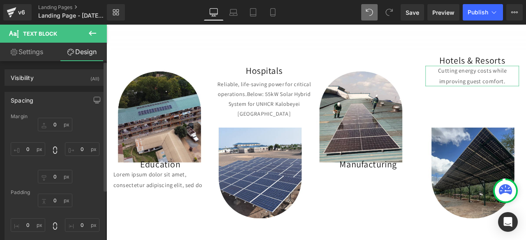
type input "0"
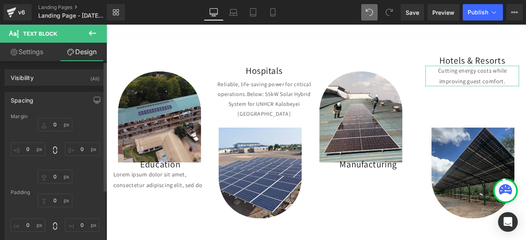
type input "0"
click at [47, 127] on input "0" at bounding box center [55, 125] width 35 height 14
type input "10"
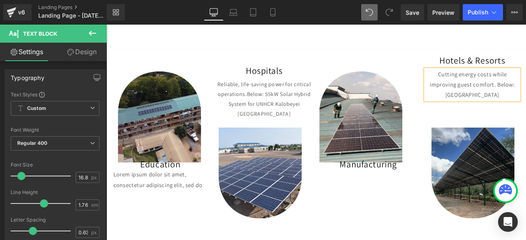
click at [526, 85] on div "Education Heading NaNpx Lorem ipsum dolor sit amet, consectetur adipiscing elit…" at bounding box center [354, 167] width 497 height 187
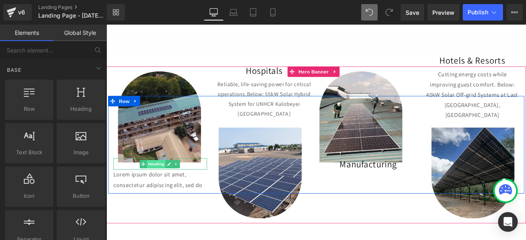
click at [155, 185] on span "Heading" at bounding box center [166, 190] width 22 height 10
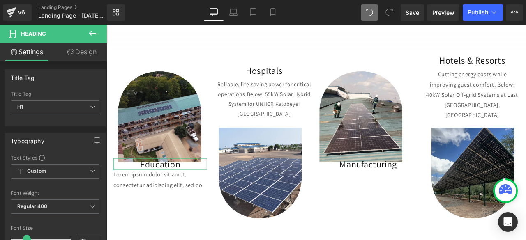
click at [87, 47] on link "Design" at bounding box center [81, 52] width 53 height 18
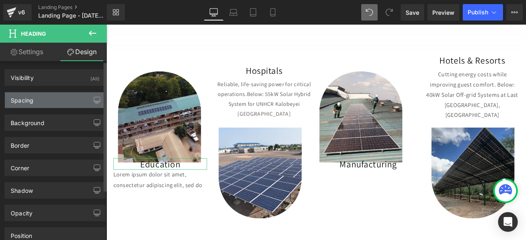
type input "150"
type input "0"
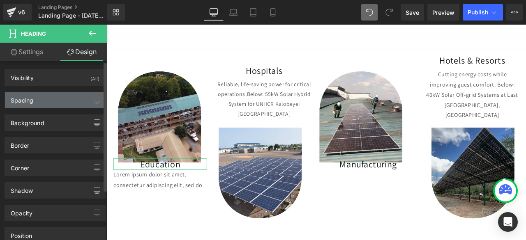
type input "0"
click at [42, 99] on div "Spacing" at bounding box center [55, 100] width 100 height 16
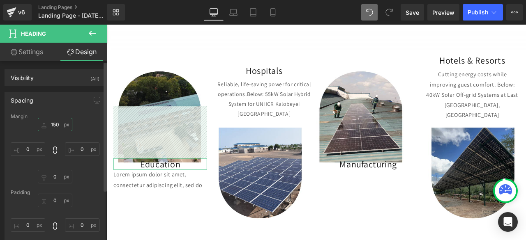
click at [50, 122] on input "150" at bounding box center [55, 125] width 35 height 14
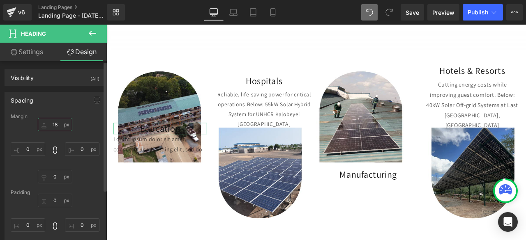
type input "180"
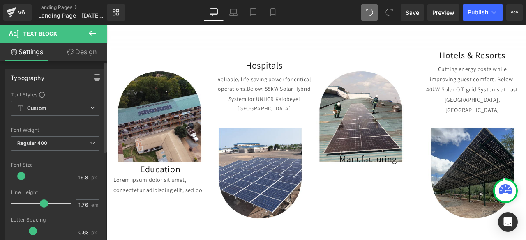
click at [87, 176] on div "16.8 px" at bounding box center [88, 177] width 24 height 11
click at [84, 176] on input "16.8" at bounding box center [83, 178] width 14 height 10
type input "16"
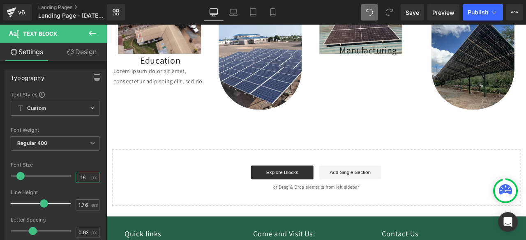
scroll to position [709, 0]
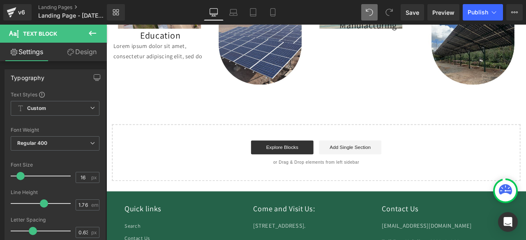
click at [89, 36] on icon at bounding box center [93, 33] width 10 height 10
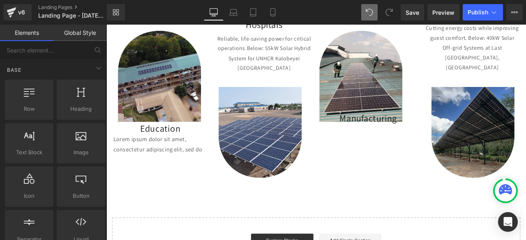
scroll to position [597, 0]
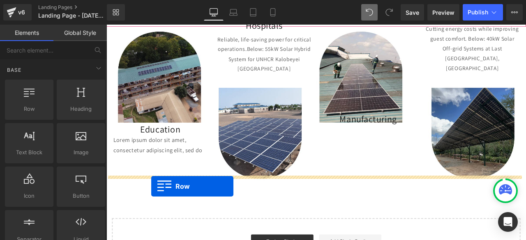
drag, startPoint x: 148, startPoint y: 120, endPoint x: 159, endPoint y: 217, distance: 96.9
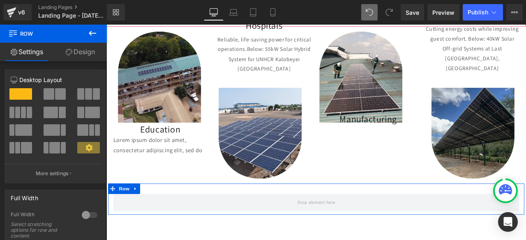
click at [27, 111] on span at bounding box center [29, 113] width 5 height 12
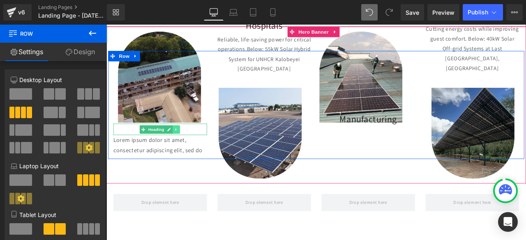
click at [187, 147] on icon at bounding box center [189, 149] width 5 height 5
click at [184, 147] on icon at bounding box center [185, 149] width 5 height 5
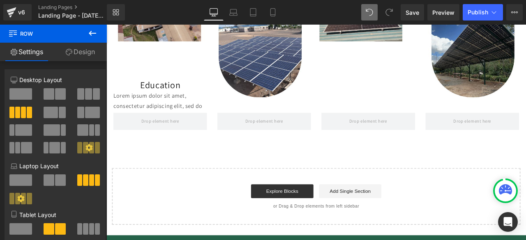
scroll to position [718, 0]
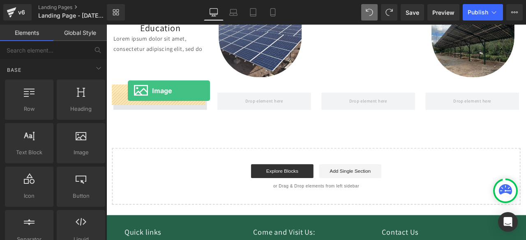
drag, startPoint x: 173, startPoint y: 158, endPoint x: 132, endPoint y: 103, distance: 68.4
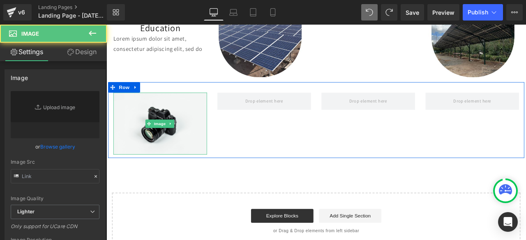
type input "//[DOMAIN_NAME][URL]"
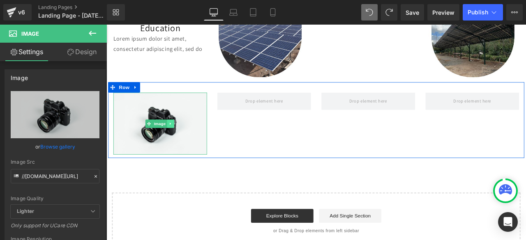
click at [181, 140] on icon at bounding box center [182, 142] width 5 height 5
click at [174, 137] on link at bounding box center [178, 142] width 9 height 10
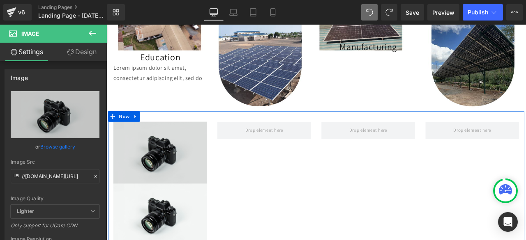
scroll to position [682, 0]
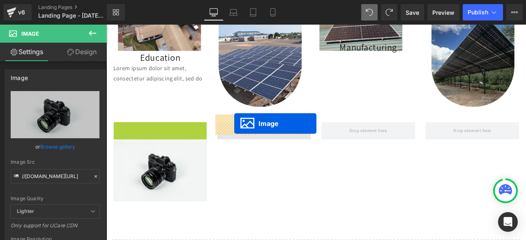
drag, startPoint x: 151, startPoint y: 168, endPoint x: 259, endPoint y: 142, distance: 111.1
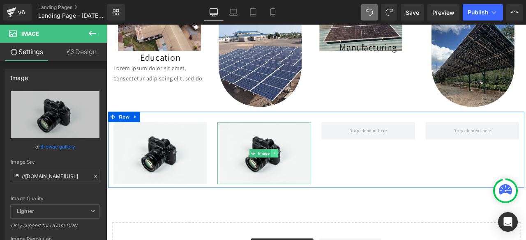
click at [305, 176] on icon at bounding box center [305, 177] width 1 height 3
click at [300, 175] on icon at bounding box center [302, 177] width 5 height 5
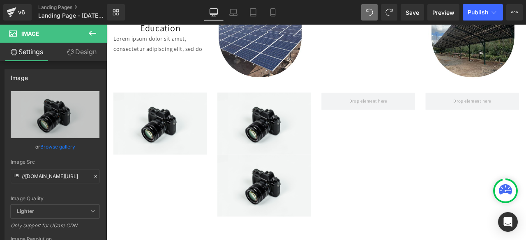
scroll to position [715, 0]
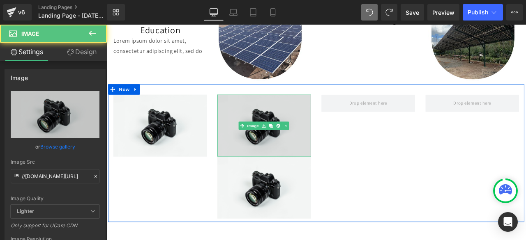
click at [284, 129] on img at bounding box center [293, 145] width 111 height 74
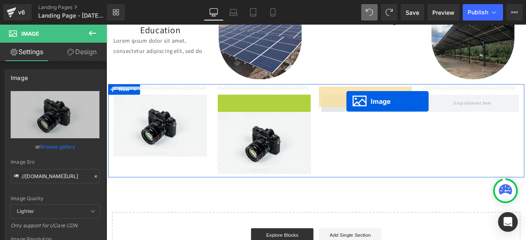
drag, startPoint x: 282, startPoint y: 134, endPoint x: 391, endPoint y: 116, distance: 110.8
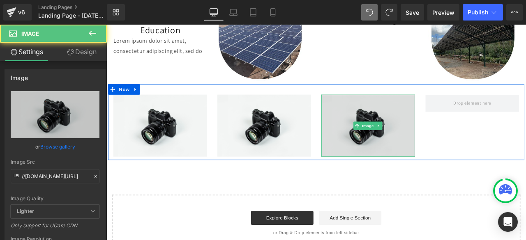
click at [433, 136] on img at bounding box center [416, 145] width 111 height 74
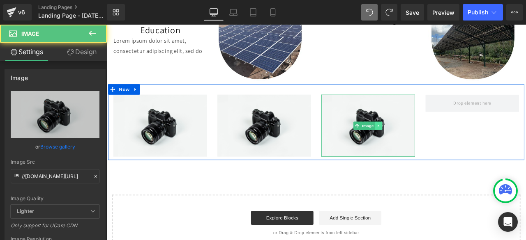
click at [428, 142] on icon at bounding box center [429, 144] width 5 height 5
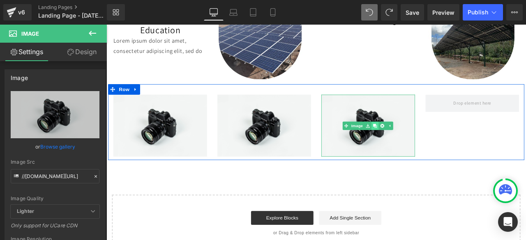
click at [423, 142] on icon at bounding box center [425, 144] width 5 height 5
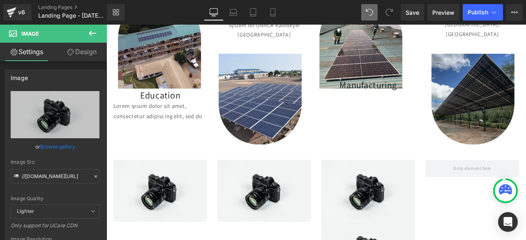
scroll to position [636, 0]
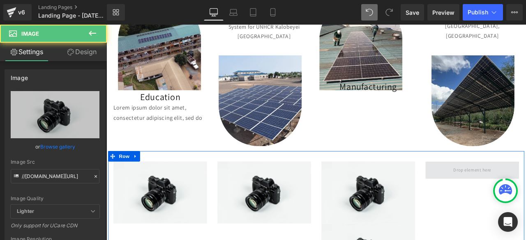
drag, startPoint x: 408, startPoint y: 215, endPoint x: 531, endPoint y: 192, distance: 125.1
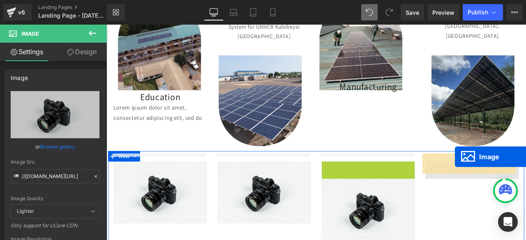
drag, startPoint x: 400, startPoint y: 215, endPoint x: 520, endPoint y: 182, distance: 123.9
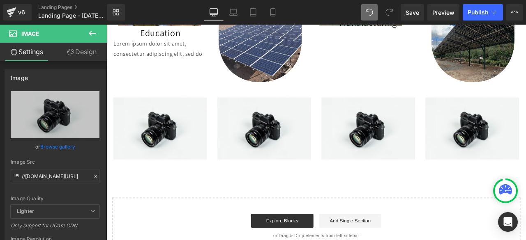
scroll to position [703, 0]
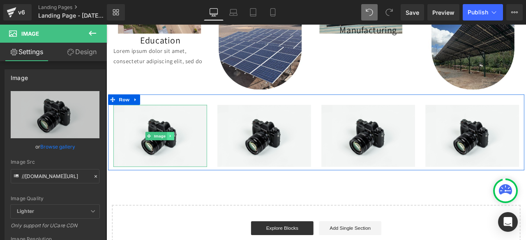
click at [178, 152] on link at bounding box center [182, 157] width 9 height 10
click at [158, 152] on link "Image" at bounding box center [152, 157] width 25 height 10
click at [166, 152] on span "Image" at bounding box center [170, 157] width 17 height 10
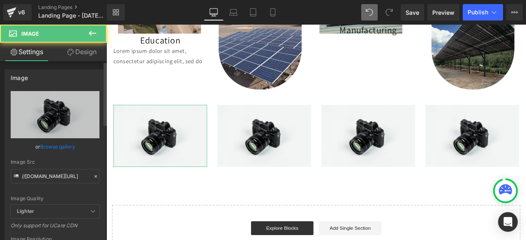
click at [58, 149] on link "Browse gallery" at bounding box center [57, 147] width 35 height 14
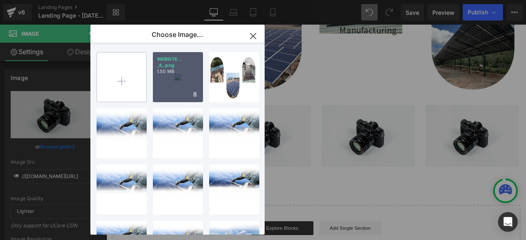
click at [126, 95] on input "file" at bounding box center [121, 77] width 49 height 49
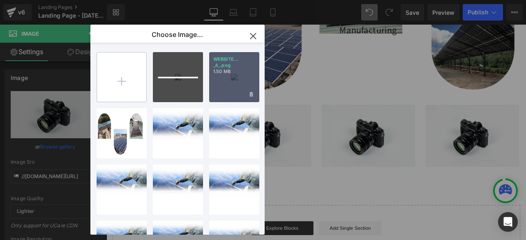
click at [112, 62] on input "file" at bounding box center [121, 77] width 49 height 49
type input "C:\fakepath\Untitled (Instagram Post) (10).png"
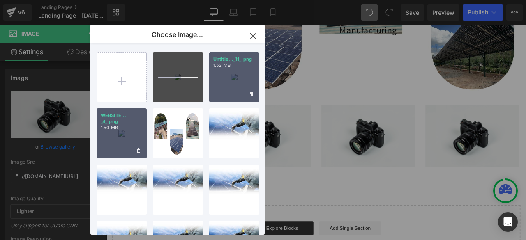
click at [238, 78] on div "Untitle..._11_.png 1.52 MB" at bounding box center [234, 77] width 50 height 50
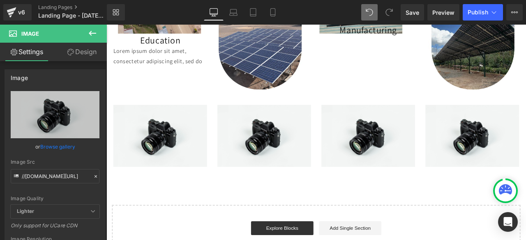
click at [262, 87] on div "Education Heading NaNpx Lorem ipsum dolor sit amet, consectetur adipiscing elit…" at bounding box center [354, 14] width 497 height 187
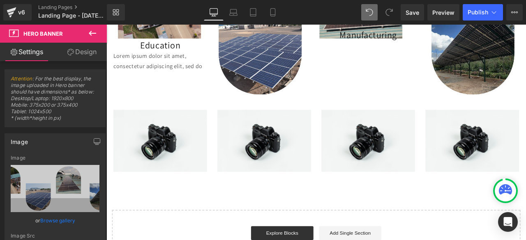
scroll to position [702, 0]
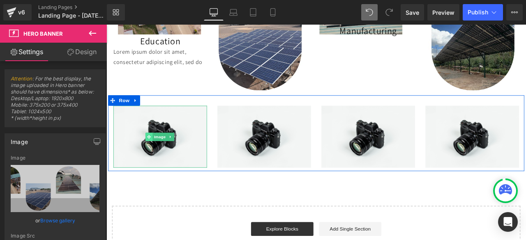
click at [157, 153] on span at bounding box center [157, 158] width 9 height 10
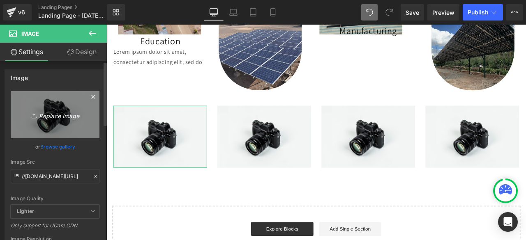
click at [74, 116] on icon "Replace Image" at bounding box center [55, 115] width 66 height 10
type input "C:\fakepath\Untitled (Instagram Post) (10).png"
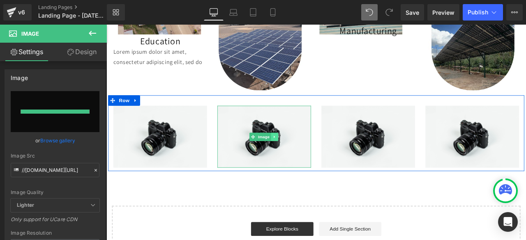
type input "[URL][DOMAIN_NAME]"
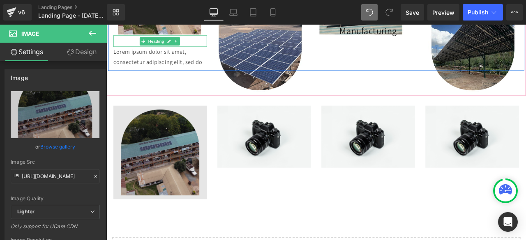
scroll to position [705, 0]
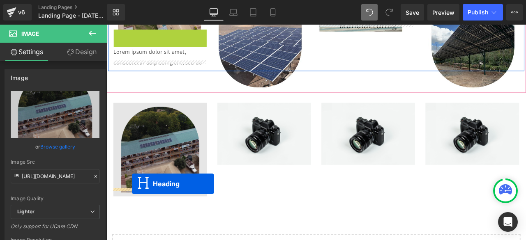
drag, startPoint x: 148, startPoint y: 33, endPoint x: 137, endPoint y: 213, distance: 180.8
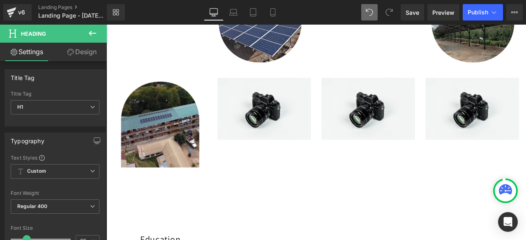
scroll to position [738, 0]
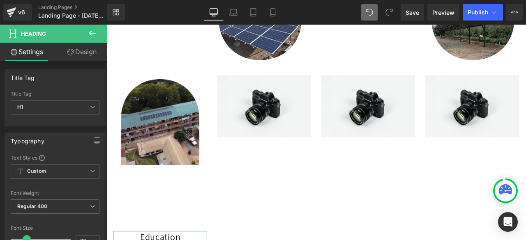
click at [72, 59] on link "Design" at bounding box center [81, 52] width 53 height 18
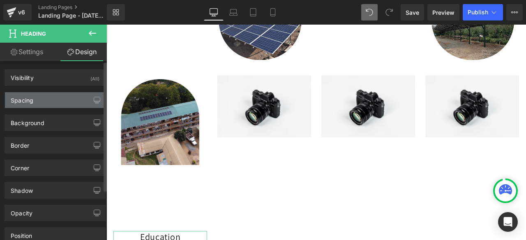
type input "180"
type input "0"
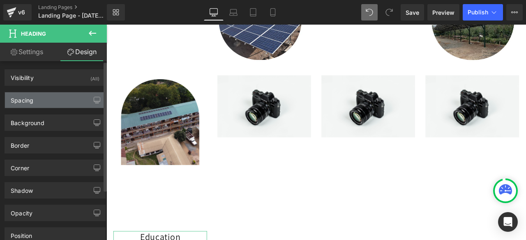
type input "0"
click at [42, 96] on div "Spacing" at bounding box center [55, 100] width 100 height 16
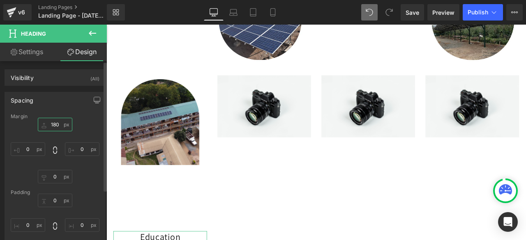
click at [53, 127] on input "180" at bounding box center [55, 125] width 35 height 14
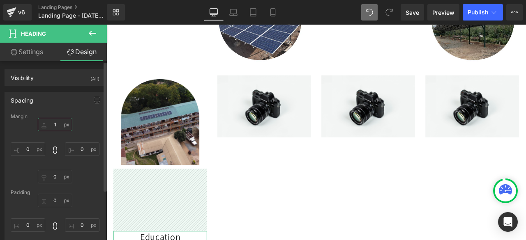
type input "10"
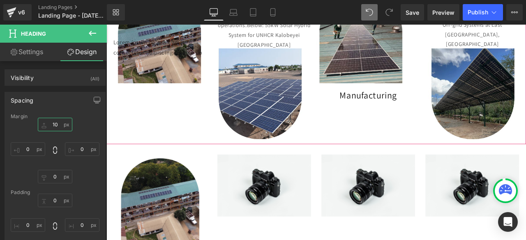
scroll to position [645, 0]
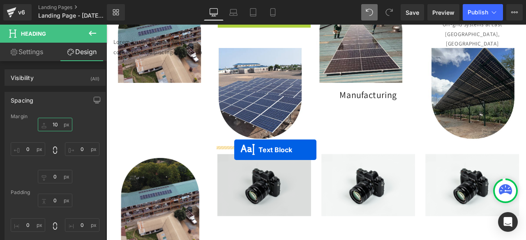
drag, startPoint x: 270, startPoint y: 34, endPoint x: 258, endPoint y: 173, distance: 139.9
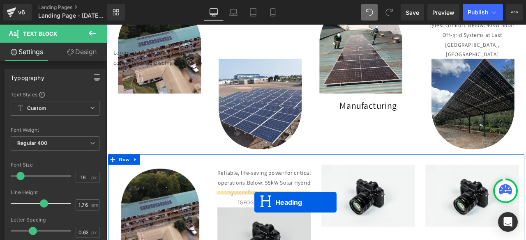
scroll to position [673, 0]
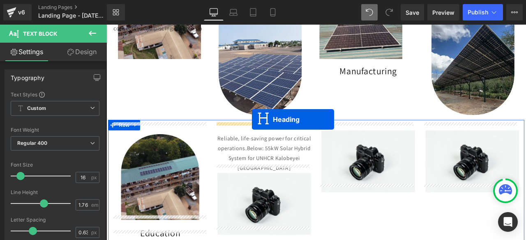
drag, startPoint x: 281, startPoint y: 70, endPoint x: 276, endPoint y: 137, distance: 67.2
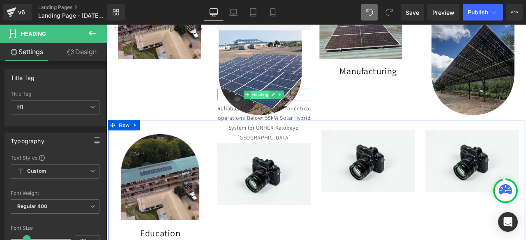
click at [289, 103] on span "Heading" at bounding box center [289, 108] width 22 height 10
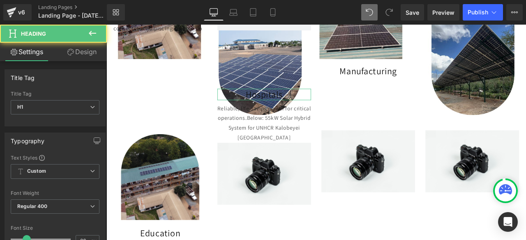
click at [83, 48] on link "Design" at bounding box center [81, 52] width 53 height 18
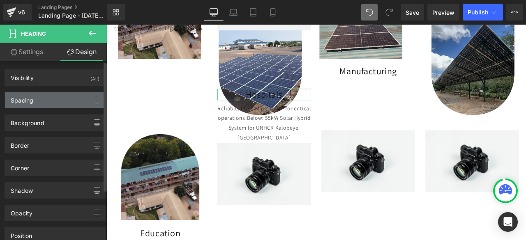
click at [38, 95] on div "Spacing" at bounding box center [55, 100] width 100 height 16
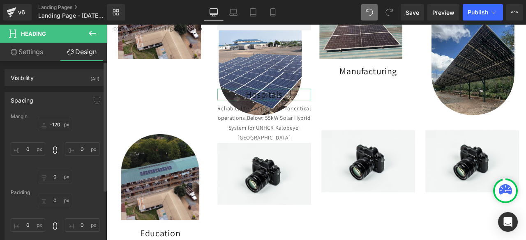
type input "-120"
type input "0"
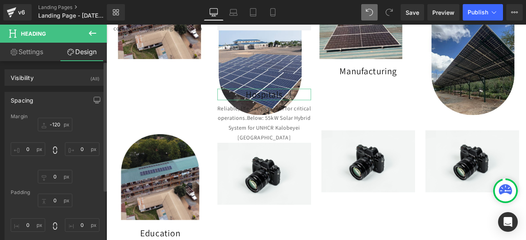
type input "0"
click at [60, 125] on input "-120" at bounding box center [55, 125] width 35 height 14
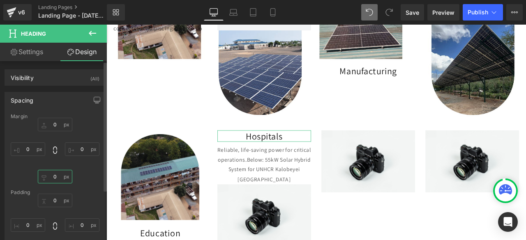
click at [51, 175] on input "0" at bounding box center [55, 177] width 35 height 14
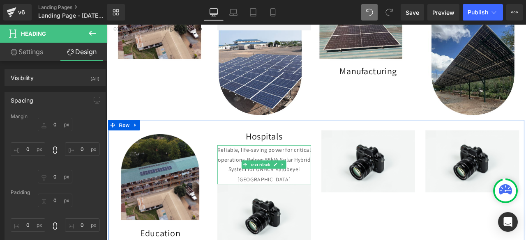
click at [245, 192] on p "Reliable, life-saving power for critical operations. Below: 55kW Solar Hybrid S…" at bounding box center [293, 191] width 111 height 46
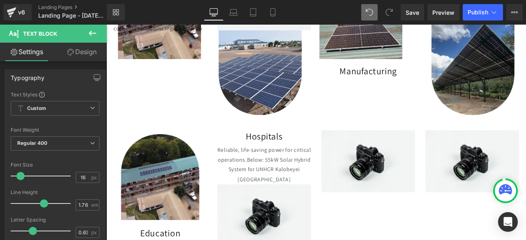
click at [82, 48] on link "Design" at bounding box center [81, 52] width 53 height 18
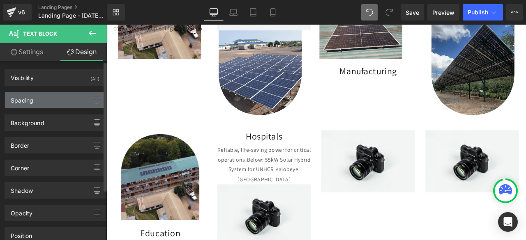
type input "10"
type input "0"
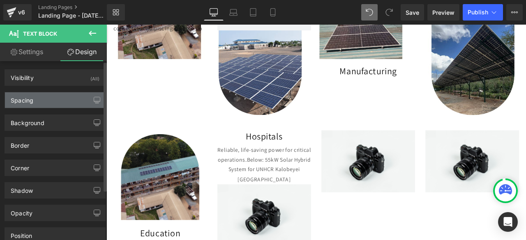
type input "0"
click at [43, 106] on div "Spacing" at bounding box center [55, 100] width 100 height 16
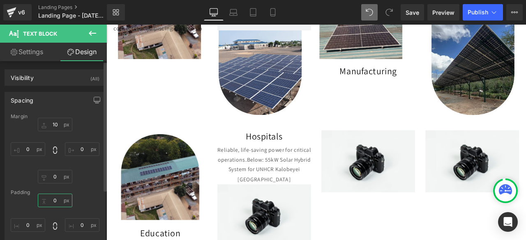
click at [49, 200] on input "0" at bounding box center [55, 201] width 35 height 14
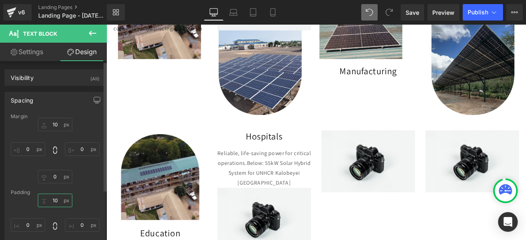
type input "1"
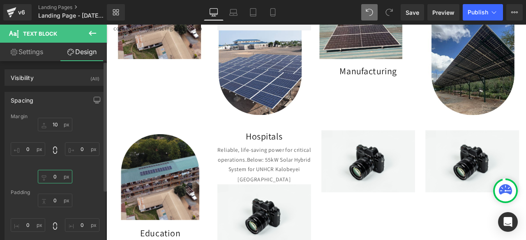
click at [53, 180] on input "0" at bounding box center [55, 177] width 35 height 14
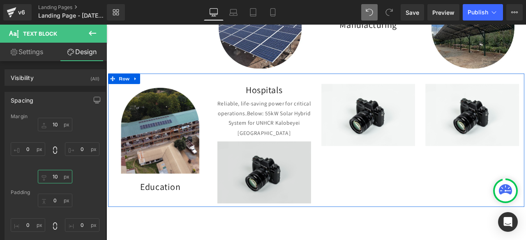
scroll to position [729, 0]
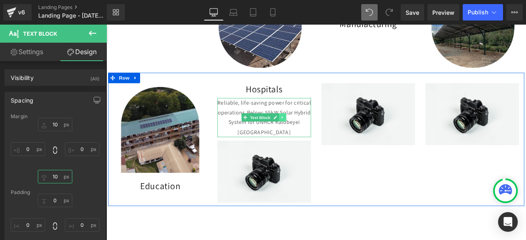
type input "10"
click at [313, 132] on icon at bounding box center [315, 134] width 5 height 5
click at [310, 132] on icon at bounding box center [311, 134] width 5 height 5
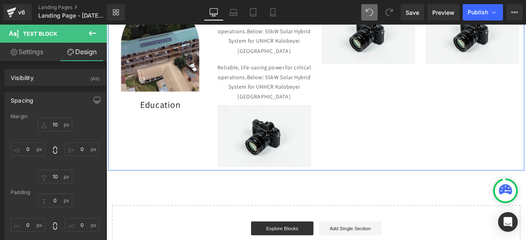
scroll to position [828, 0]
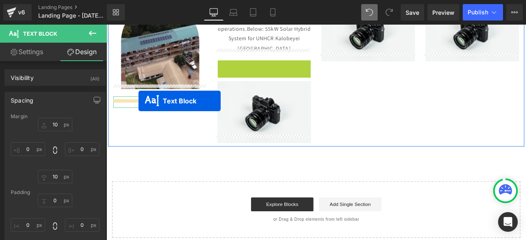
drag, startPoint x: 289, startPoint y: 80, endPoint x: 143, endPoint y: 116, distance: 150.0
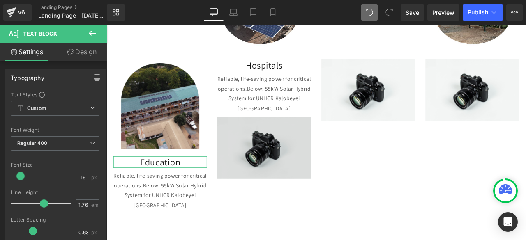
scroll to position [765, 0]
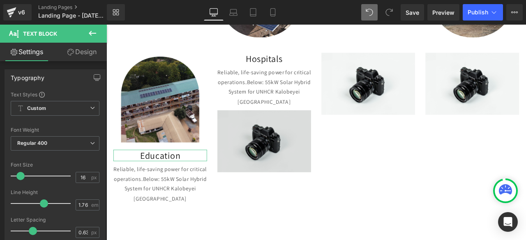
click at [321, 168] on img at bounding box center [293, 163] width 111 height 74
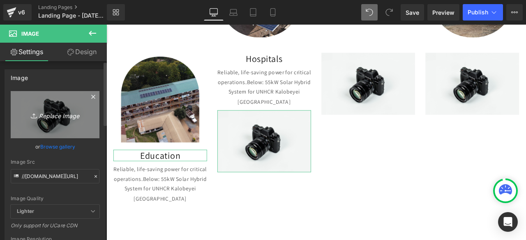
click at [63, 122] on link "Replace Image" at bounding box center [55, 114] width 89 height 47
type input "C:\fakepath\Untitled (Instagram Post) (11).png"
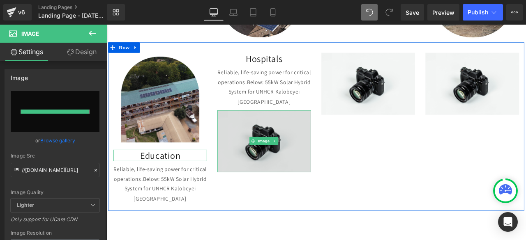
type input "[URL][DOMAIN_NAME]"
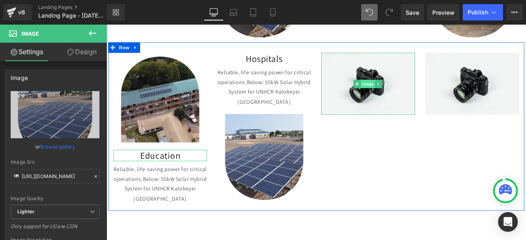
click at [419, 90] on span "Image" at bounding box center [416, 95] width 17 height 10
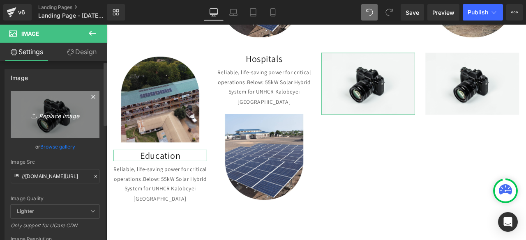
click at [64, 110] on icon "Replace Image" at bounding box center [55, 115] width 66 height 10
type input "C:\fakepath\Untitled (Instagram Post) (12).png"
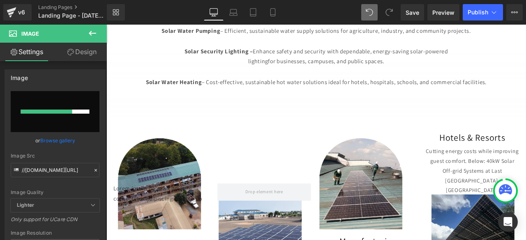
scroll to position [467, 0]
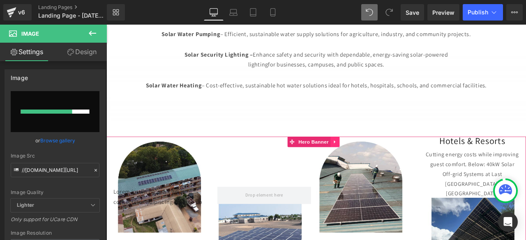
click at [374, 160] on link at bounding box center [377, 164] width 11 height 12
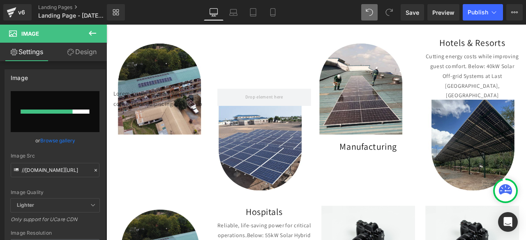
scroll to position [585, 0]
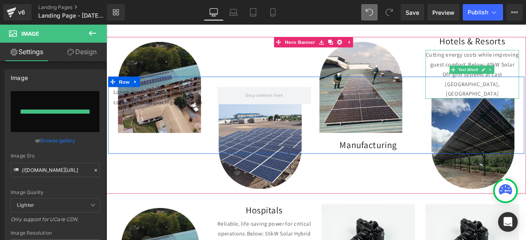
type input "[URL][DOMAIN_NAME]"
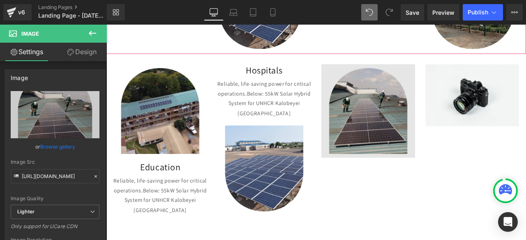
scroll to position [753, 0]
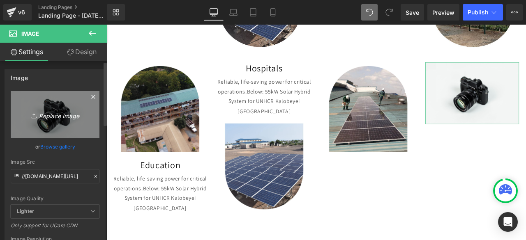
click at [63, 116] on icon "Replace Image" at bounding box center [55, 115] width 66 height 10
type input "C:\fakepath\Untitled (Instagram Post) (13).png"
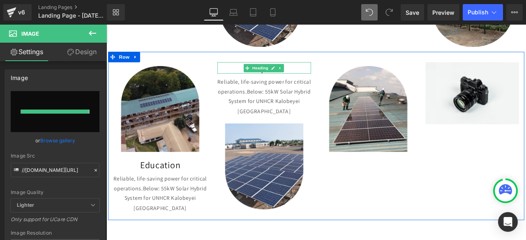
type input "[URL][DOMAIN_NAME]"
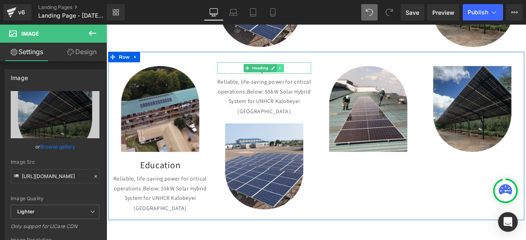
click at [310, 74] on icon at bounding box center [312, 76] width 5 height 5
click at [304, 72] on link at bounding box center [308, 77] width 9 height 10
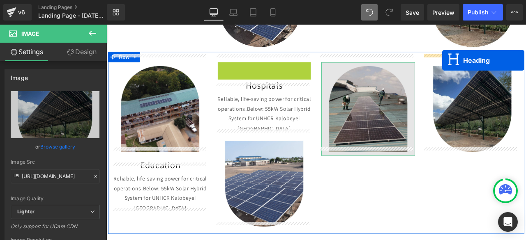
drag, startPoint x: 275, startPoint y: 69, endPoint x: 441, endPoint y: 75, distance: 166.6
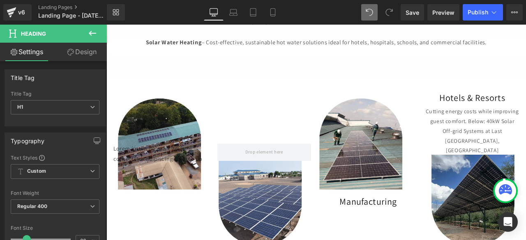
scroll to position [517, 0]
click at [452, 180] on div "Manufacturing Heading" at bounding box center [416, 204] width 123 height 75
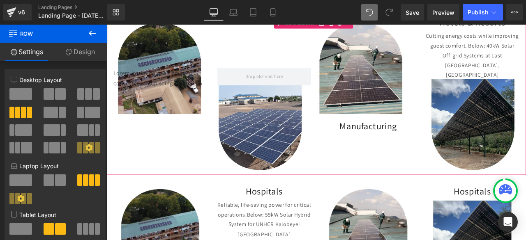
scroll to position [566, 0]
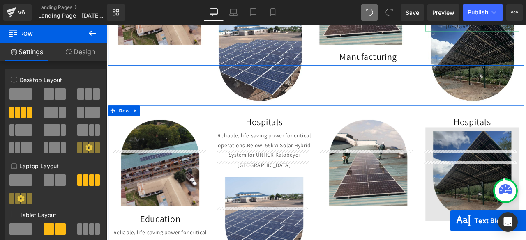
scroll to position [714, 0]
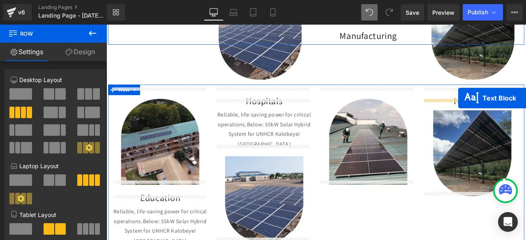
drag, startPoint x: 520, startPoint y: 86, endPoint x: 523, endPoint y: 112, distance: 26.5
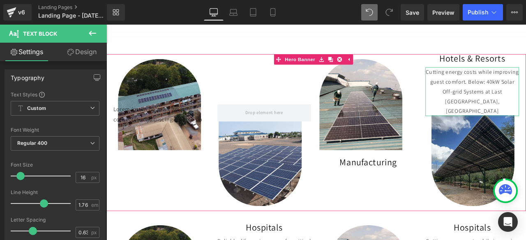
scroll to position [564, 0]
click at [384, 64] on icon at bounding box center [383, 67] width 6 height 6
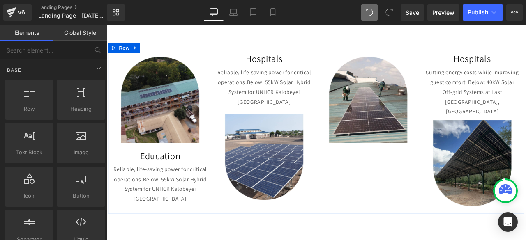
scroll to position [579, 0]
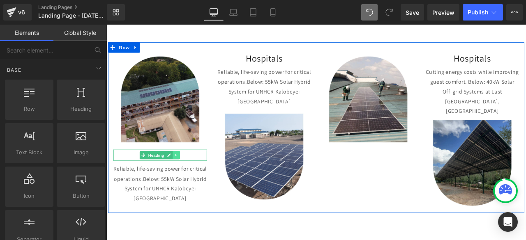
click at [187, 175] on link at bounding box center [189, 180] width 9 height 10
click at [183, 177] on icon at bounding box center [185, 179] width 5 height 5
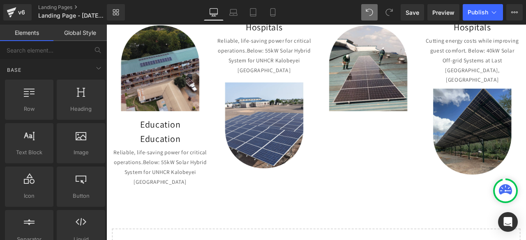
scroll to position [614, 0]
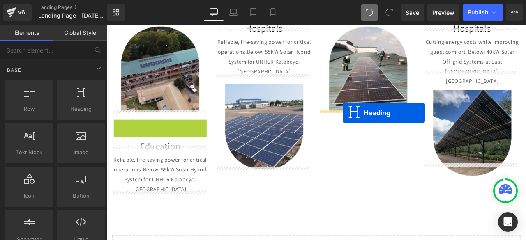
drag, startPoint x: 146, startPoint y: 134, endPoint x: 387, endPoint y: 129, distance: 240.5
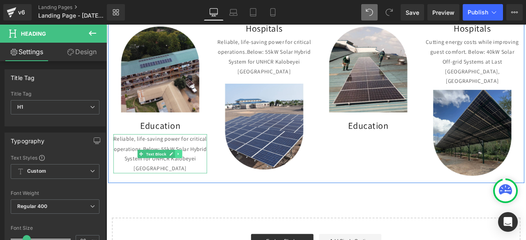
click at [188, 173] on link at bounding box center [192, 178] width 9 height 10
click at [187, 176] on icon at bounding box center [187, 178] width 5 height 5
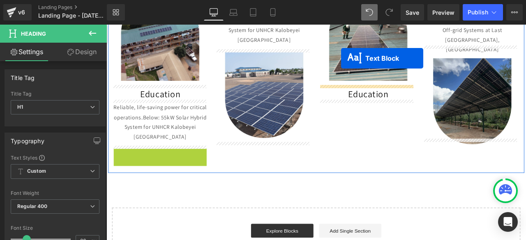
scroll to position [636, 0]
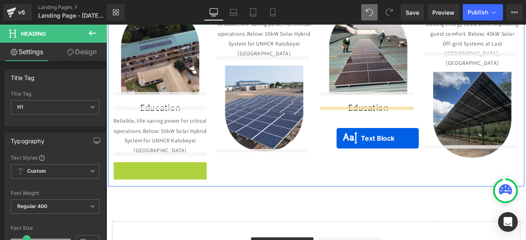
drag, startPoint x: 164, startPoint y: 83, endPoint x: 379, endPoint y: 159, distance: 228.2
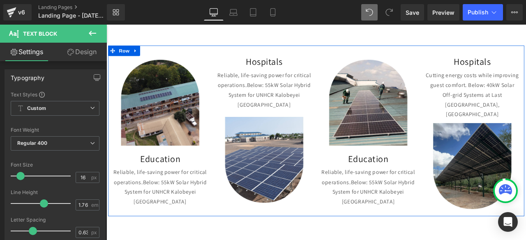
scroll to position [573, 0]
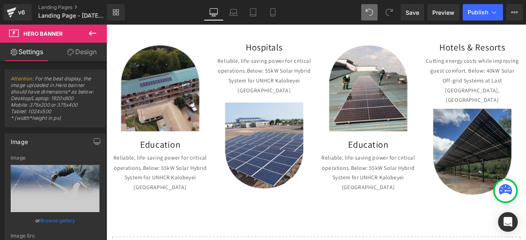
scroll to position [592, 0]
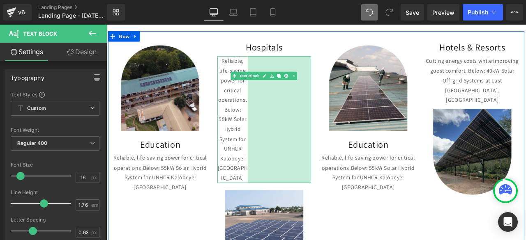
drag, startPoint x: 344, startPoint y: 74, endPoint x: 270, endPoint y: 75, distance: 73.2
click at [270, 75] on div "Reliable, life-saving power for critical operations. Below: 55kW Solar Hybrid S…" at bounding box center [293, 137] width 111 height 150
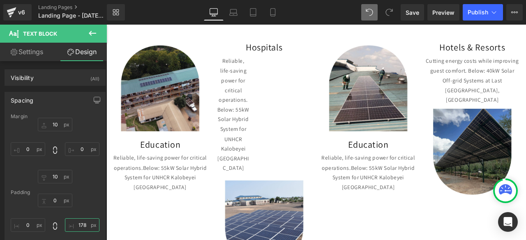
click at [80, 229] on input "178" at bounding box center [82, 226] width 35 height 14
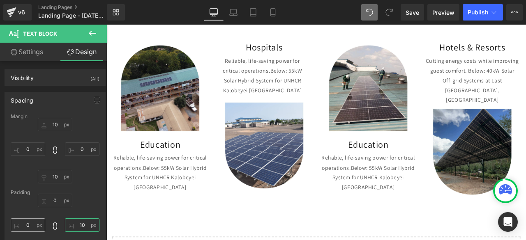
type input "10"
click at [23, 222] on input "0" at bounding box center [28, 226] width 35 height 14
type input "10"
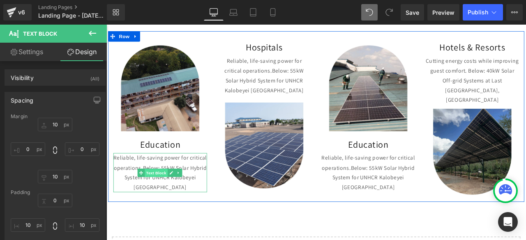
click at [153, 196] on span "Text Block" at bounding box center [165, 201] width 27 height 10
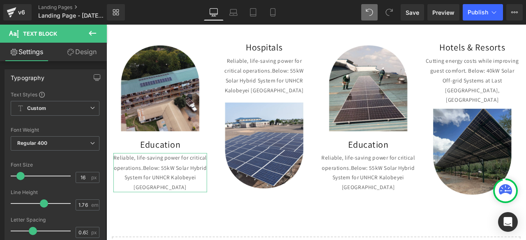
click at [80, 49] on link "Design" at bounding box center [81, 52] width 53 height 18
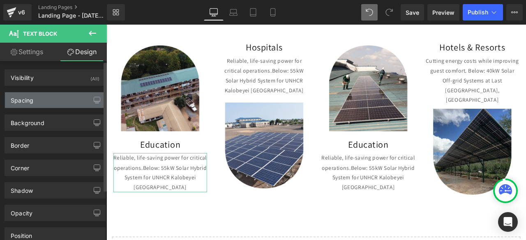
type input "10"
type input "0"
type input "10"
type input "0"
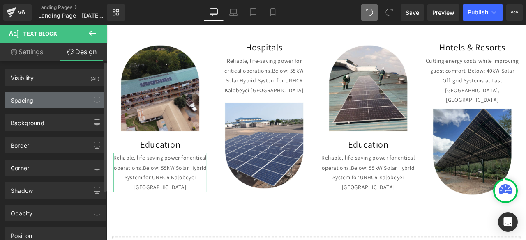
type input "0"
click at [46, 103] on div "Spacing" at bounding box center [55, 100] width 100 height 16
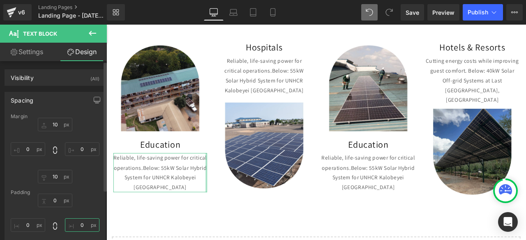
click at [81, 219] on input "0" at bounding box center [82, 226] width 35 height 14
type input "10"
click at [26, 223] on input "0" at bounding box center [28, 226] width 35 height 14
type input "10"
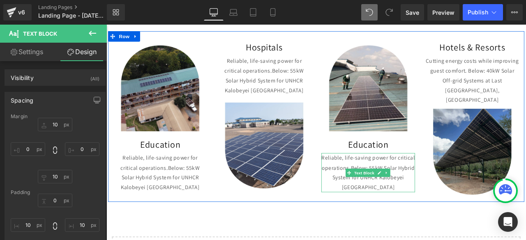
click at [384, 181] on p "Reliable, life-saving power for critical operations. Below: 55kW Solar Hybrid S…" at bounding box center [416, 200] width 111 height 46
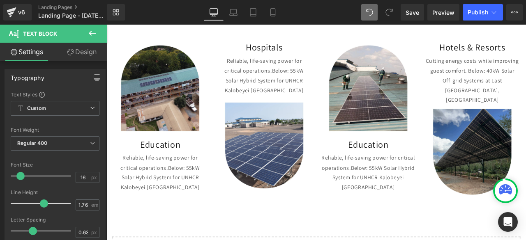
click at [84, 55] on link "Design" at bounding box center [81, 52] width 53 height 18
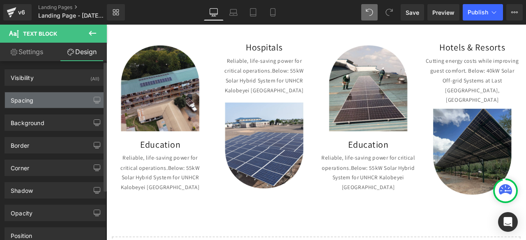
type input "10"
type input "0"
type input "10"
type input "0"
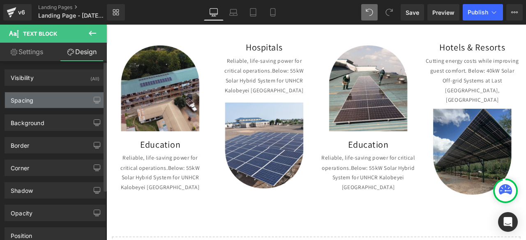
type input "0"
click at [33, 102] on div "Spacing" at bounding box center [22, 98] width 23 height 12
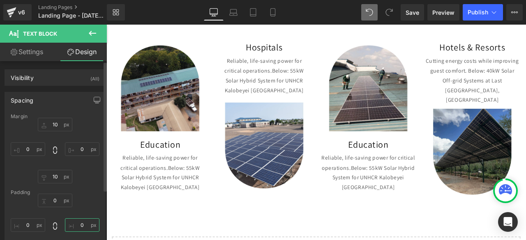
click at [78, 226] on input "0" at bounding box center [82, 226] width 35 height 14
type input "10"
click at [24, 224] on input "0" at bounding box center [28, 226] width 35 height 14
type input "10"
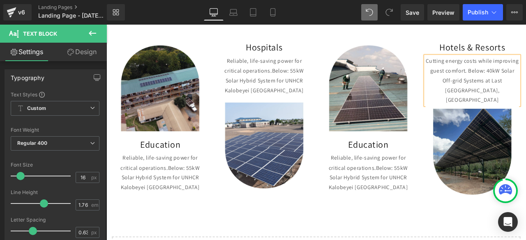
click at [92, 47] on link "Design" at bounding box center [81, 52] width 53 height 18
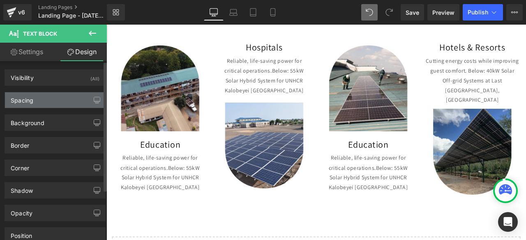
type input "10"
type input "0"
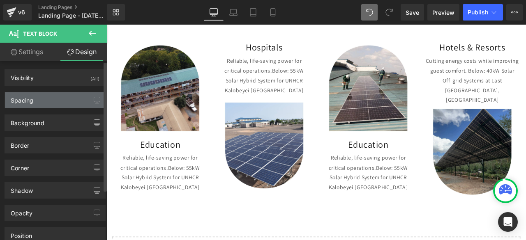
type input "0"
click at [23, 99] on div "Spacing" at bounding box center [22, 98] width 23 height 12
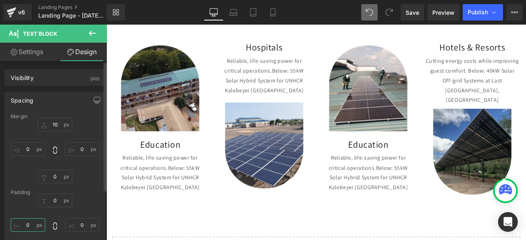
click at [27, 230] on input "0" at bounding box center [28, 226] width 35 height 14
type input "1-"
type input "0"
type input "10"
click at [80, 226] on input "0" at bounding box center [82, 226] width 35 height 14
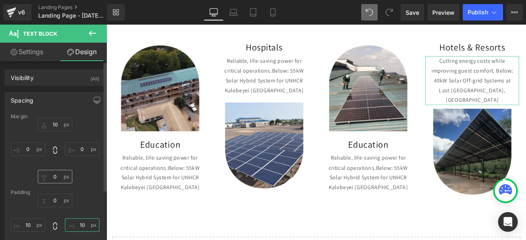
type input "10"
click at [58, 178] on input "0" at bounding box center [55, 177] width 35 height 14
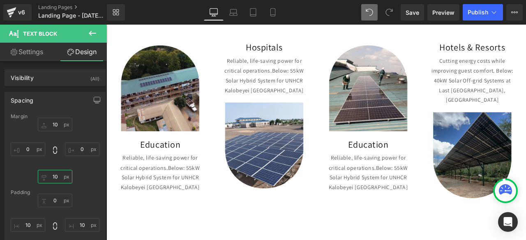
type input "10"
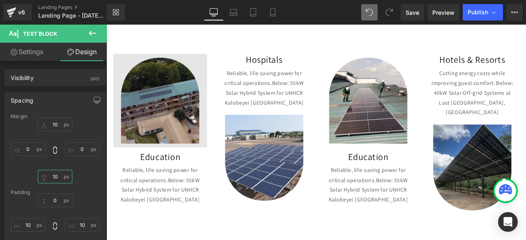
scroll to position [575, 0]
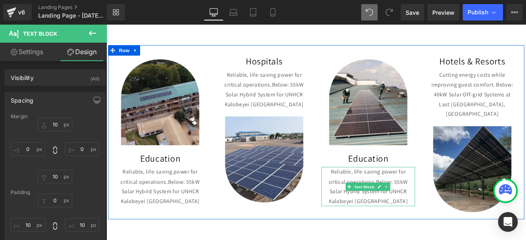
click at [399, 196] on p "Reliable, life-saving power for critical operations. Below: 55kW Solar Hybrid S…" at bounding box center [416, 217] width 103 height 46
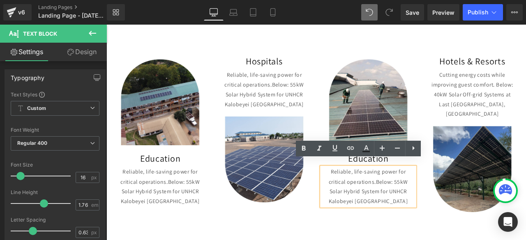
drag, startPoint x: 368, startPoint y: 192, endPoint x: 460, endPoint y: 234, distance: 100.8
click at [460, 234] on div "Reliable, life-saving power for critical operations. Below: 55kW Solar Hybrid S…" at bounding box center [416, 217] width 111 height 46
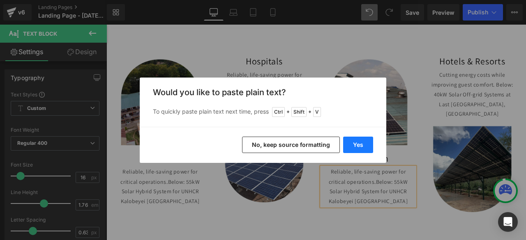
click at [356, 148] on button "Yes" at bounding box center [358, 145] width 30 height 16
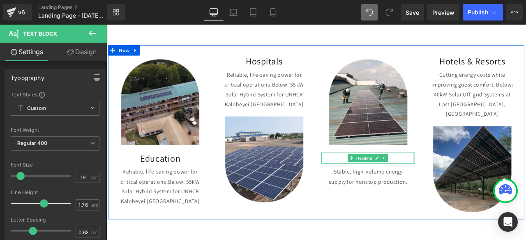
click at [438, 176] on h1 "Education" at bounding box center [416, 183] width 111 height 14
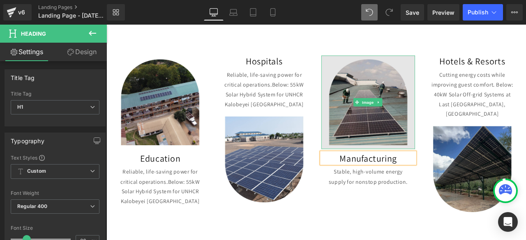
click at [442, 78] on img at bounding box center [416, 116] width 111 height 111
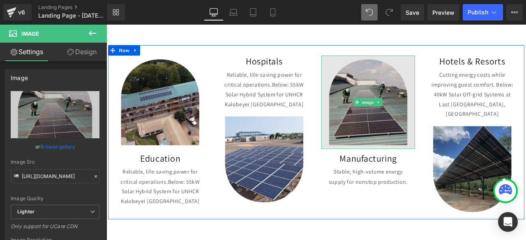
click at [404, 127] on img at bounding box center [416, 116] width 111 height 111
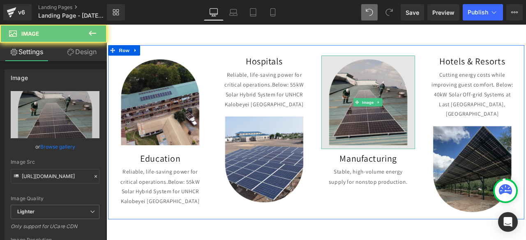
click at [404, 127] on img at bounding box center [416, 116] width 111 height 111
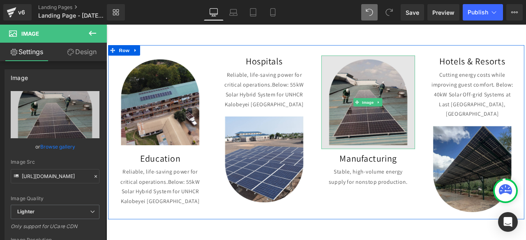
click at [428, 118] on img at bounding box center [416, 116] width 111 height 111
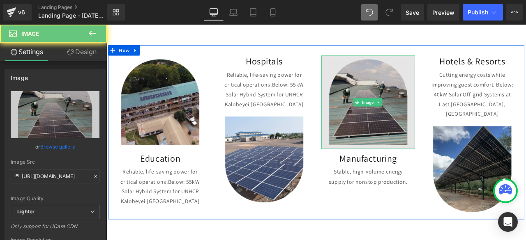
click at [428, 118] on img at bounding box center [416, 116] width 111 height 111
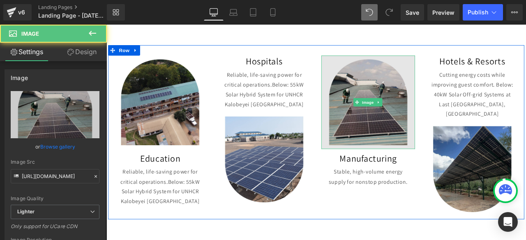
click at [428, 118] on img at bounding box center [416, 116] width 111 height 111
click at [397, 122] on img at bounding box center [416, 116] width 111 height 111
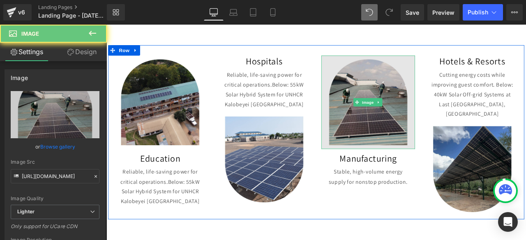
click at [397, 122] on img at bounding box center [416, 116] width 111 height 111
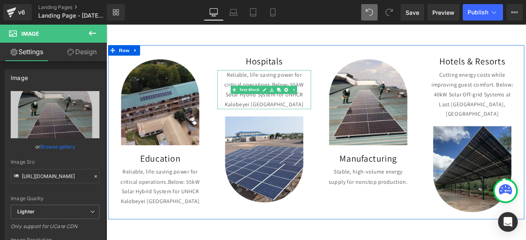
click at [315, 97] on link at bounding box center [319, 102] width 9 height 10
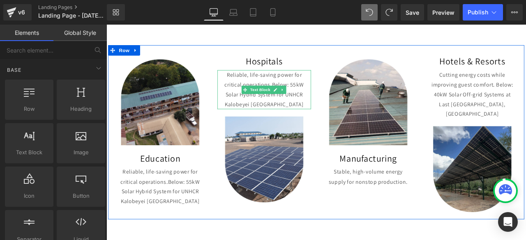
click at [311, 113] on span "Below: 55kW Solar Hybrid System for UNHCR Kalobeyei [GEOGRAPHIC_DATA]" at bounding box center [294, 108] width 94 height 32
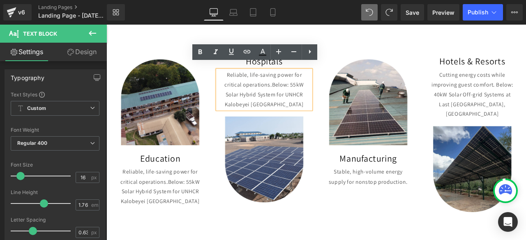
click at [300, 92] on span "Below: 55kW Solar Hybrid System for UNHCR Kalobeyei [GEOGRAPHIC_DATA]" at bounding box center [294, 108] width 94 height 32
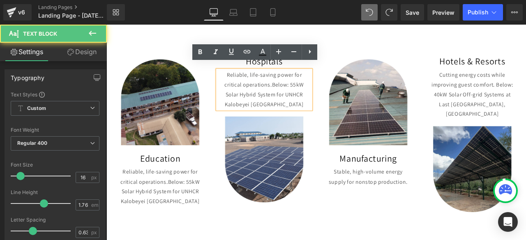
drag, startPoint x: 322, startPoint y: 89, endPoint x: 341, endPoint y: 117, distance: 34.0
click at [341, 117] on p "Reliable, life-saving power for critical operations. Below: 55kW Solar Hybrid S…" at bounding box center [293, 102] width 103 height 46
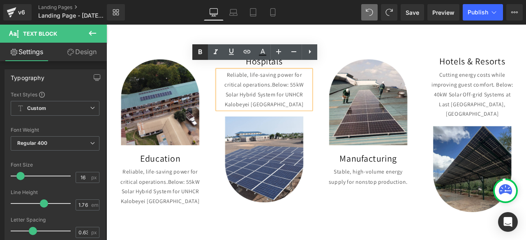
click at [200, 55] on icon at bounding box center [200, 52] width 10 height 10
click at [457, 223] on div "Image Education Heading Reliable, life-saving power for critical operations. Be…" at bounding box center [355, 152] width 493 height 207
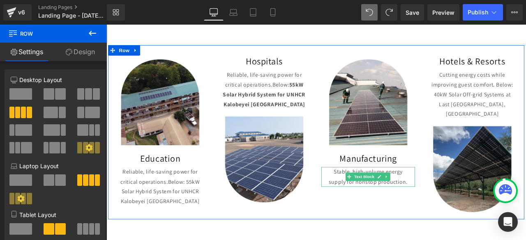
click at [459, 203] on p "Stable, high-volume energy supply for nonstop production." at bounding box center [416, 205] width 103 height 23
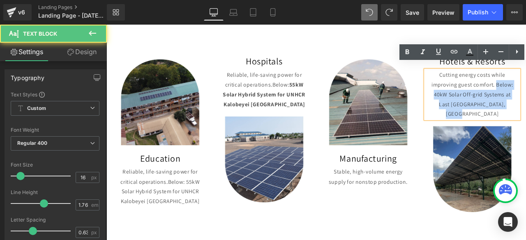
drag, startPoint x: 566, startPoint y: 88, endPoint x: 580, endPoint y: 114, distance: 29.4
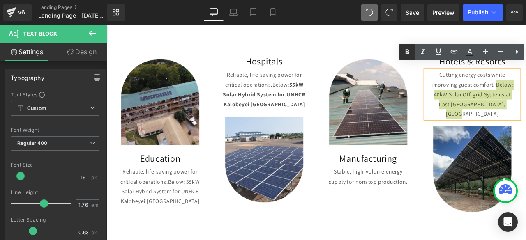
click at [409, 55] on icon at bounding box center [407, 52] width 10 height 10
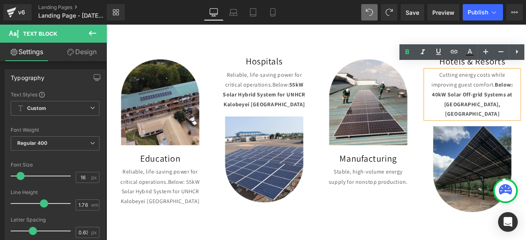
click at [447, 235] on div "Image Education Heading Reliable, life-saving power for critical operations. Be…" at bounding box center [355, 152] width 493 height 207
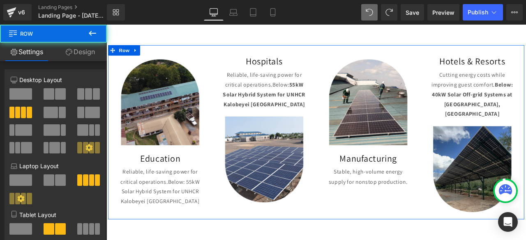
click at [177, 219] on span "Below: 55kW Solar Hybrid System for UNHCR Kalobeyei [GEOGRAPHIC_DATA]" at bounding box center [170, 223] width 94 height 32
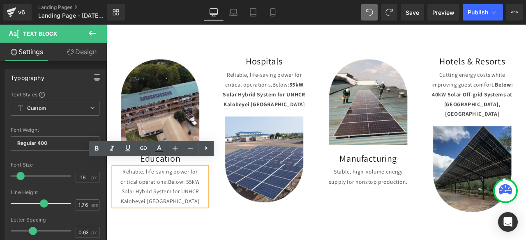
click at [434, 239] on div "Image Education Heading Reliable, life-saving power for critical operations. Be…" at bounding box center [355, 152] width 493 height 207
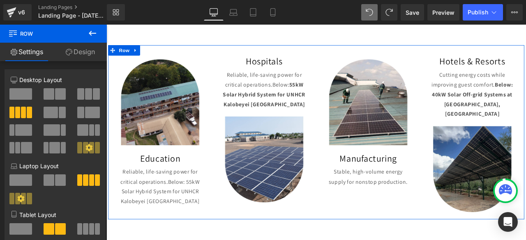
click at [139, 194] on p "Reliable, life-saving power for critical operations. Below: 55kW Solar Hybrid S…" at bounding box center [170, 217] width 103 height 46
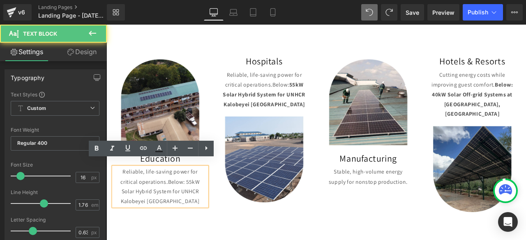
click at [207, 207] on span "Below: 55kW Solar Hybrid System for UNHCR Kalobeyei [GEOGRAPHIC_DATA]" at bounding box center [170, 223] width 94 height 32
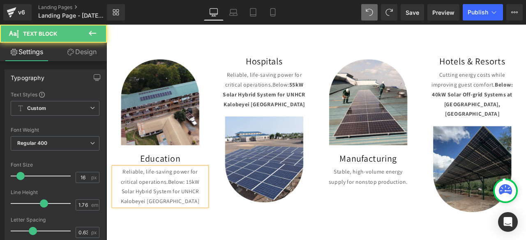
drag, startPoint x: 195, startPoint y: 217, endPoint x: 215, endPoint y: 226, distance: 22.1
click at [215, 226] on span "Below: 15kW Solar Hybrid System for UNHCR Kalobeyei [GEOGRAPHIC_DATA]" at bounding box center [170, 223] width 94 height 32
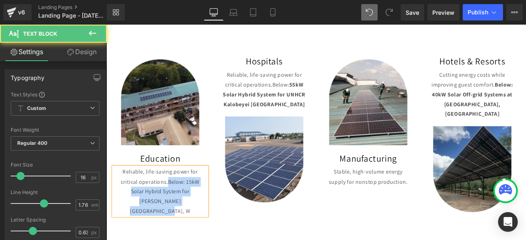
drag, startPoint x: 178, startPoint y: 205, endPoint x: 204, endPoint y: 230, distance: 36.3
click at [204, 230] on p "Reliable, life-saving power for critical operations. Below: 15kW Solar Hybrid S…" at bounding box center [170, 223] width 103 height 58
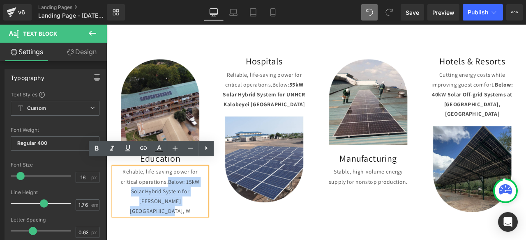
click at [201, 232] on div "Reliable, life-saving power for critical operations. Below: 15kW Solar Hybrid S…" at bounding box center [170, 223] width 111 height 58
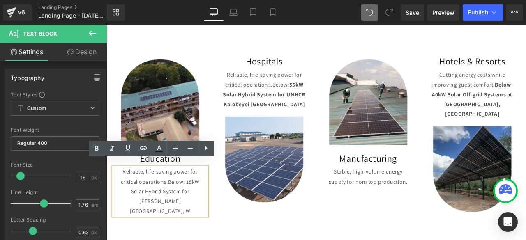
click at [201, 232] on div "Reliable, life-saving power for critical operations. Below: 15kW Solar Hybrid S…" at bounding box center [170, 223] width 111 height 58
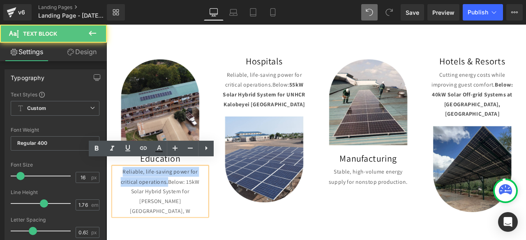
drag, startPoint x: 121, startPoint y: 190, endPoint x: 177, endPoint y: 206, distance: 58.3
click at [177, 206] on p "Reliable, life-saving power for critical operations. Below: 15kW Solar Hybrid S…" at bounding box center [170, 223] width 103 height 58
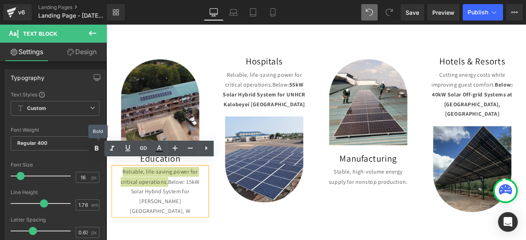
click at [100, 146] on icon at bounding box center [97, 149] width 10 height 10
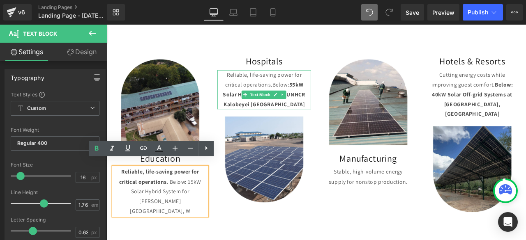
click at [263, 79] on p "Reliable, life-saving power for critical operations. Below: 55kW Solar Hybrid S…" at bounding box center [293, 102] width 103 height 46
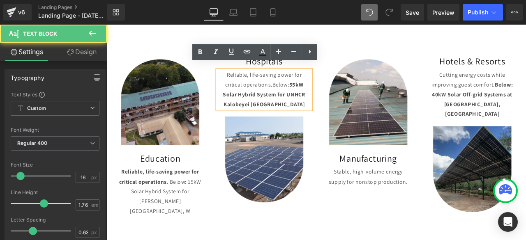
drag, startPoint x: 322, startPoint y: 89, endPoint x: 333, endPoint y: 124, distance: 36.8
click at [333, 124] on p "Reliable, life-saving power for critical operations. Below: 55kW Solar Hybrid S…" at bounding box center [293, 102] width 103 height 46
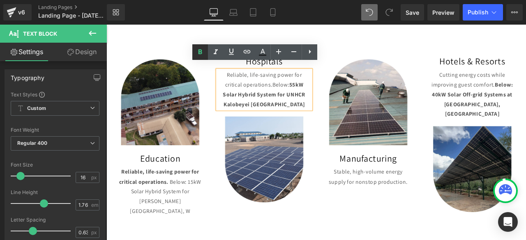
click at [202, 51] on icon at bounding box center [200, 52] width 10 height 10
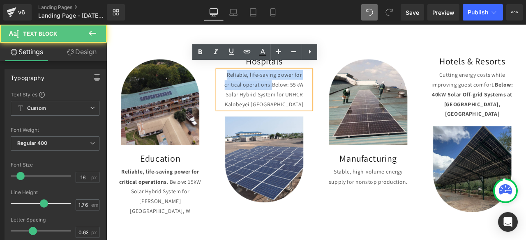
drag, startPoint x: 247, startPoint y: 77, endPoint x: 299, endPoint y: 91, distance: 54.5
click at [299, 91] on p "Reliable, life-saving power for critical operations. Below: 55kW Solar Hybrid S…" at bounding box center [293, 102] width 103 height 46
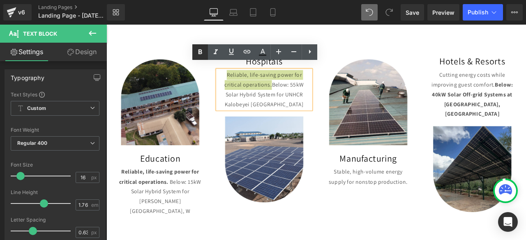
click at [201, 48] on icon at bounding box center [200, 52] width 10 height 10
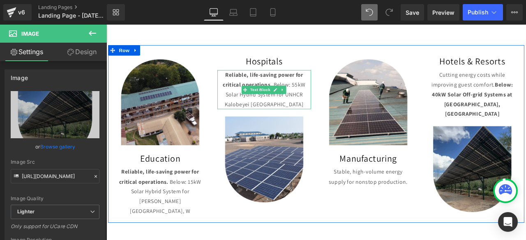
click at [301, 87] on p "Reliable, life-saving power for critical operations. Below: 55kW Solar Hybrid S…" at bounding box center [293, 102] width 103 height 46
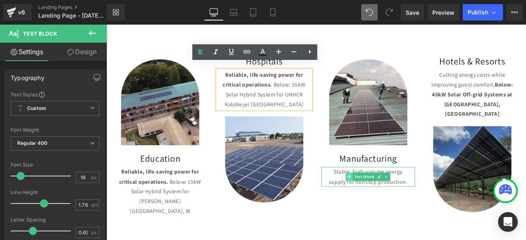
click at [390, 200] on span at bounding box center [394, 205] width 9 height 10
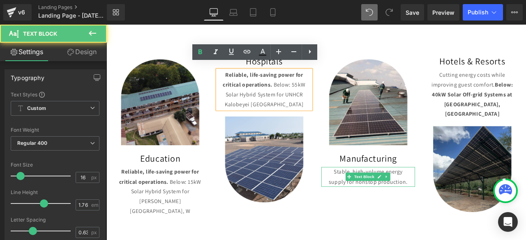
click at [374, 196] on p "Stable, high-volume energy supply for nonstop production." at bounding box center [416, 205] width 103 height 23
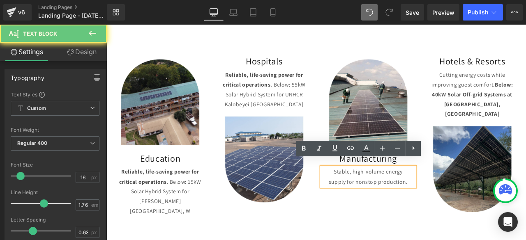
drag, startPoint x: 374, startPoint y: 194, endPoint x: 471, endPoint y: 213, distance: 98.8
click at [471, 213] on div "Image Manufacturing Heading NaNpx Stable, high-volume energy supply for nonstop…" at bounding box center [416, 141] width 123 height 160
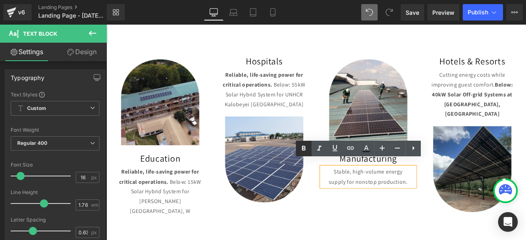
click at [303, 149] on icon at bounding box center [304, 148] width 4 height 5
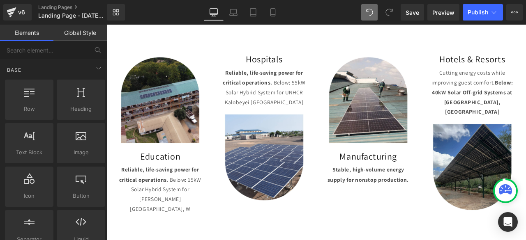
scroll to position [575, 0]
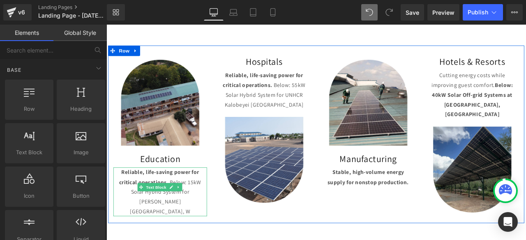
click at [205, 228] on p "Reliable, life-saving power for critical operations. Below: 15kW Solar Hybrid S…" at bounding box center [170, 223] width 103 height 58
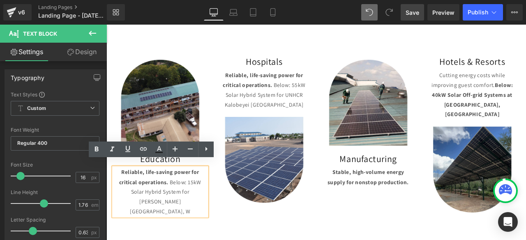
click at [415, 16] on span "Save" at bounding box center [413, 12] width 14 height 9
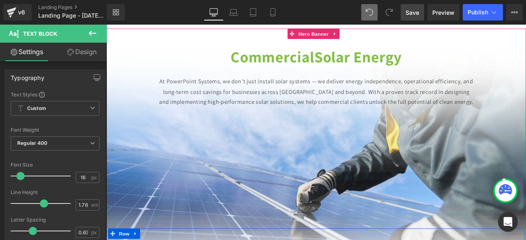
scroll to position [68, 0]
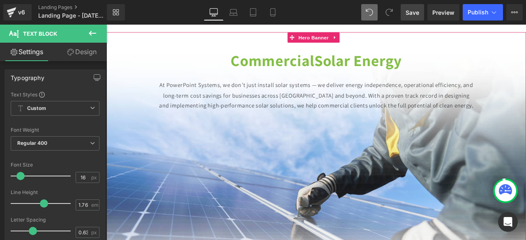
click at [335, 59] on div "Commercial Solar Energy Heading" at bounding box center [354, 67] width 497 height 23
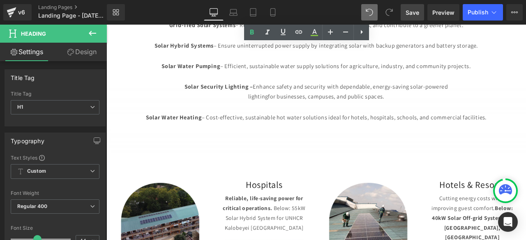
scroll to position [550, 0]
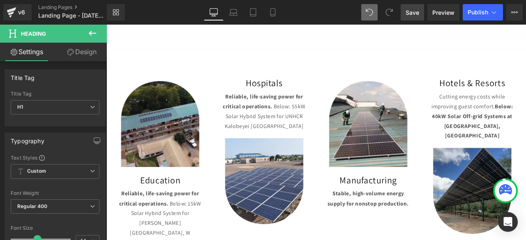
click at [96, 31] on icon at bounding box center [93, 33] width 10 height 10
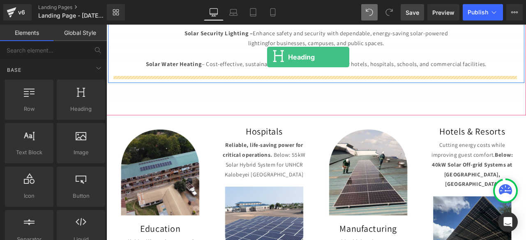
scroll to position [484, 0]
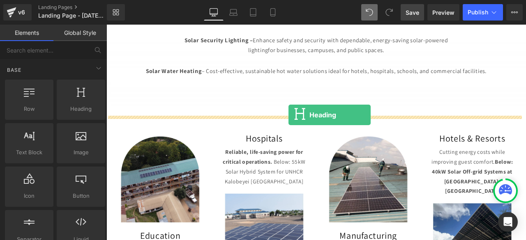
drag, startPoint x: 175, startPoint y: 135, endPoint x: 322, endPoint y: 132, distance: 147.2
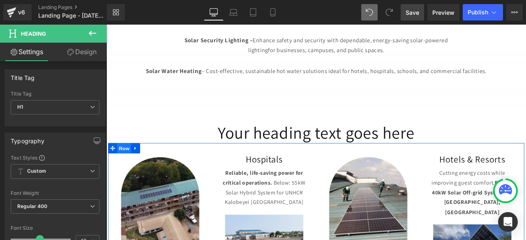
click at [127, 165] on span "Row" at bounding box center [127, 171] width 16 height 12
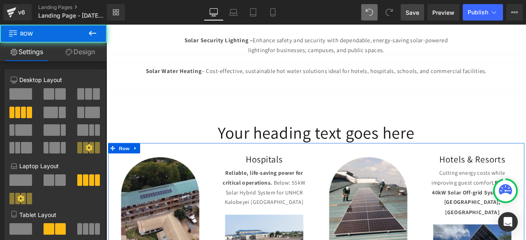
drag, startPoint x: 76, startPoint y: 56, endPoint x: 36, endPoint y: 102, distance: 61.2
click at [76, 56] on link "Design" at bounding box center [79, 52] width 53 height 18
click at [0, 0] on div "Spacing" at bounding box center [0, 0] width 0 height 0
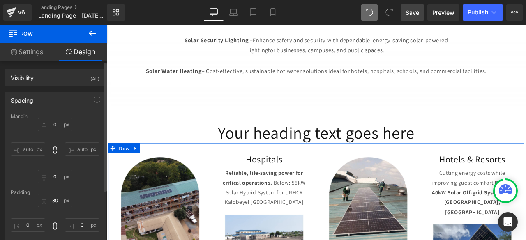
click at [55, 118] on div "Margin" at bounding box center [55, 117] width 89 height 6
click at [56, 124] on input "0" at bounding box center [55, 125] width 35 height 14
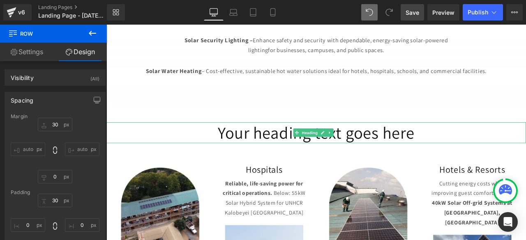
drag, startPoint x: 477, startPoint y: 146, endPoint x: 227, endPoint y: 143, distance: 249.5
click at [227, 143] on h1 "Your heading text goes here" at bounding box center [354, 153] width 497 height 25
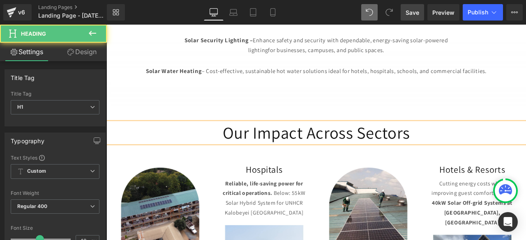
click at [469, 146] on h1 "Our Impact Across Sectors" at bounding box center [354, 153] width 497 height 25
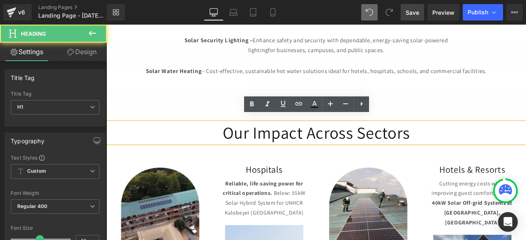
click at [526, 86] on p at bounding box center [355, 92] width 481 height 12
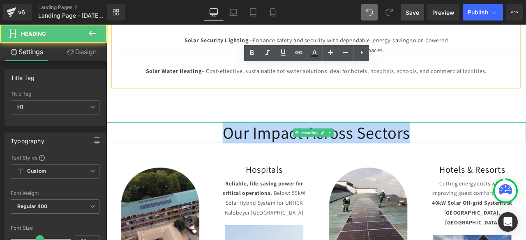
drag, startPoint x: 467, startPoint y: 147, endPoint x: 238, endPoint y: 143, distance: 229.0
click at [238, 143] on h1 "Our Impact Across Sectors" at bounding box center [354, 153] width 497 height 25
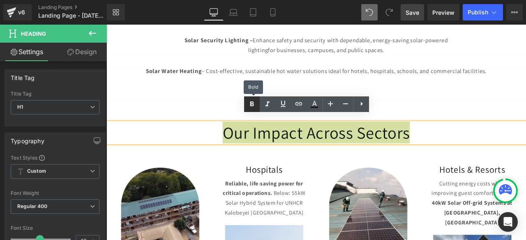
click at [252, 108] on icon at bounding box center [252, 104] width 10 height 10
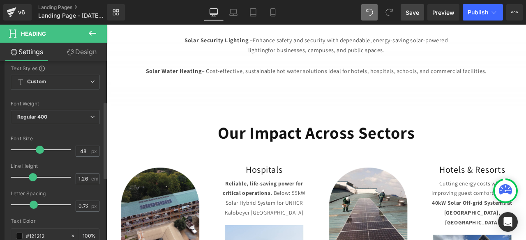
scroll to position [97, 0]
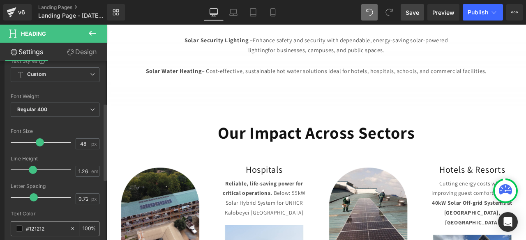
click at [22, 226] on div "#121212" at bounding box center [40, 229] width 59 height 14
drag, startPoint x: 49, startPoint y: 229, endPoint x: 28, endPoint y: 227, distance: 21.0
click at [28, 227] on input "#121212" at bounding box center [46, 228] width 40 height 9
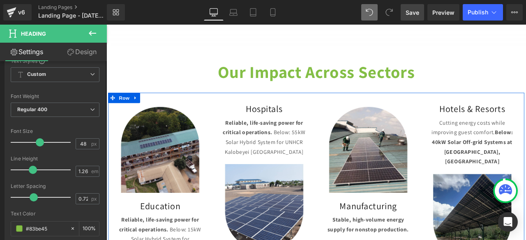
scroll to position [557, 0]
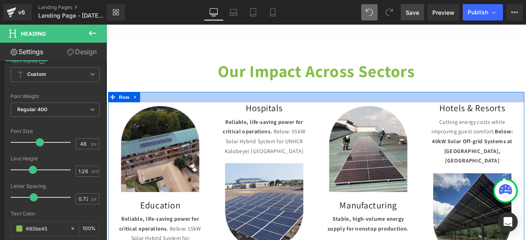
click at [350, 104] on div at bounding box center [355, 110] width 493 height 12
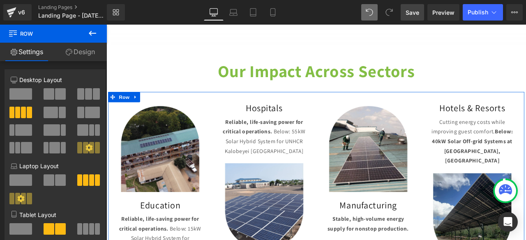
click at [84, 50] on link "Design" at bounding box center [79, 52] width 53 height 18
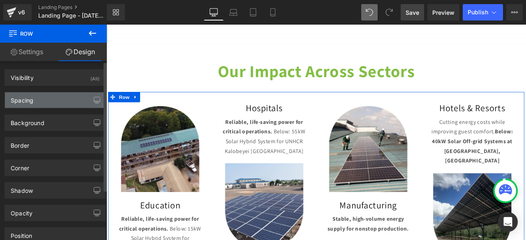
click at [37, 105] on div "Spacing" at bounding box center [55, 100] width 100 height 16
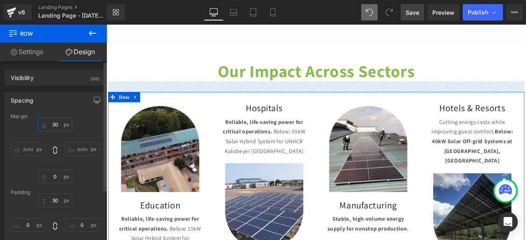
click at [51, 124] on input "30" at bounding box center [55, 125] width 35 height 14
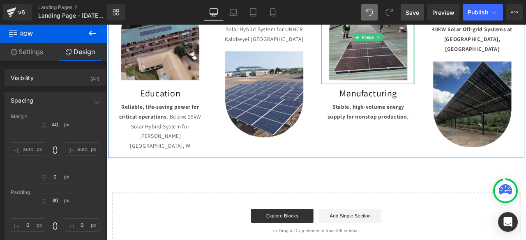
scroll to position [694, 0]
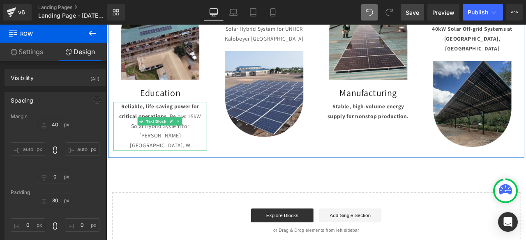
click at [198, 147] on p "Reliable, life-saving power for critical operations. Below: 15kW Solar Hybrid S…" at bounding box center [170, 145] width 103 height 58
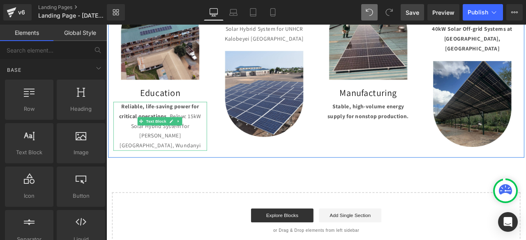
click at [195, 140] on span "Below: 15kW Solar Hybrid System for [PERSON_NAME][GEOGRAPHIC_DATA], Wundanyi" at bounding box center [170, 150] width 97 height 43
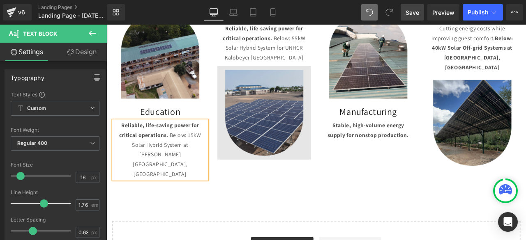
scroll to position [671, 0]
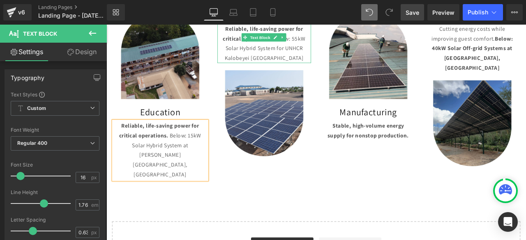
click at [314, 42] on span "Below: 55kW Solar Hybrid System for UNHCR Kalobeyei [GEOGRAPHIC_DATA]" at bounding box center [295, 53] width 96 height 32
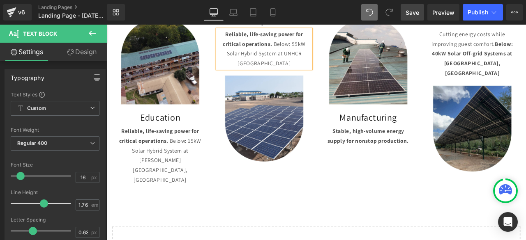
scroll to position [658, 0]
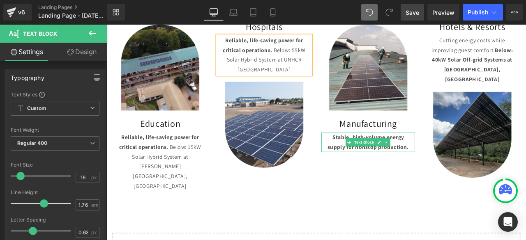
click at [464, 166] on p "Stable, high-volume energy supply for nonstop production." at bounding box center [416, 164] width 103 height 23
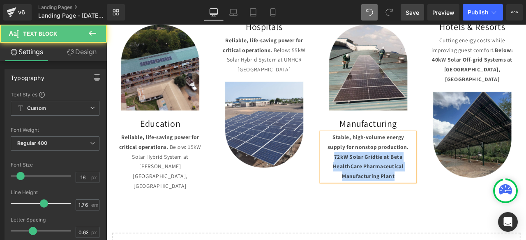
drag, startPoint x: 371, startPoint y: 176, endPoint x: 458, endPoint y: 199, distance: 89.4
click at [458, 199] on p "Stable, high-volume energy supply for nonstop production. 72kW Solar Gridtie at…" at bounding box center [416, 182] width 103 height 58
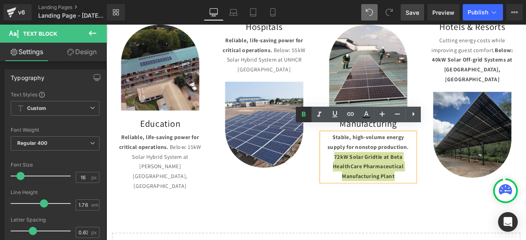
click at [304, 113] on icon at bounding box center [304, 115] width 10 height 10
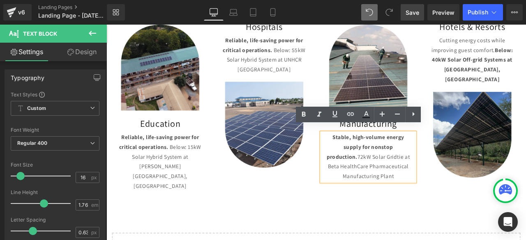
click at [437, 184] on p "Stable, high-volume energy supply for nonstop production. 72kW Solar Gridtie at…" at bounding box center [416, 182] width 103 height 58
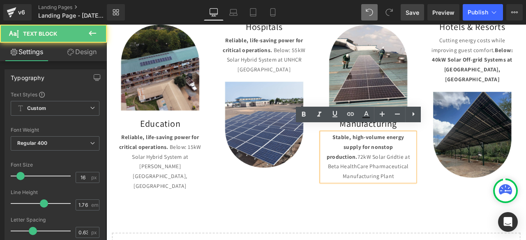
click at [422, 171] on p "Stable, high-volume energy supply for nonstop production. 72kW Solar Gridtie at…" at bounding box center [416, 182] width 103 height 58
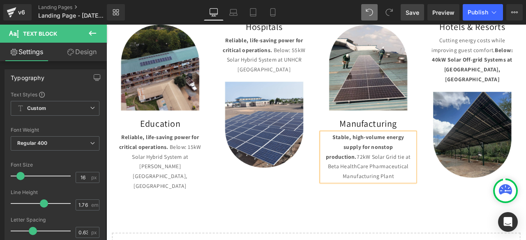
click at [442, 206] on div "Image Manufacturing Heading NaNpx Stable, high-volume energy supply for nonstop…" at bounding box center [416, 117] width 123 height 195
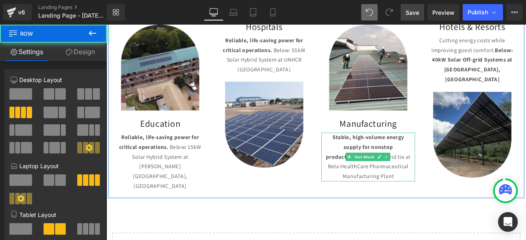
click at [446, 200] on p "Stable, high-volume energy supply for nonstop production. 72kW Solar Grid tie a…" at bounding box center [416, 182] width 103 height 58
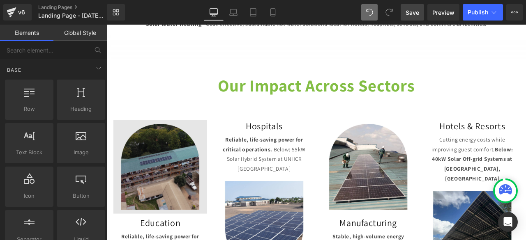
scroll to position [538, 0]
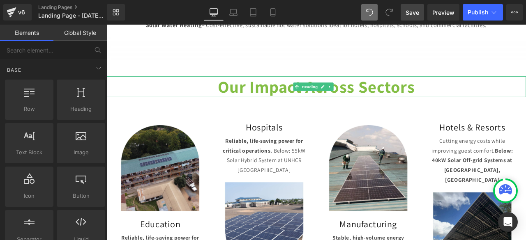
drag, startPoint x: 148, startPoint y: 85, endPoint x: 127, endPoint y: 106, distance: 30.0
click at [148, 86] on h1 "Our Impact Across Sectors" at bounding box center [354, 98] width 497 height 25
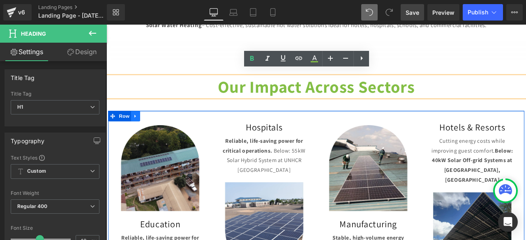
click at [138, 131] on icon at bounding box center [141, 134] width 6 height 6
click at [150, 131] on icon at bounding box center [152, 134] width 6 height 6
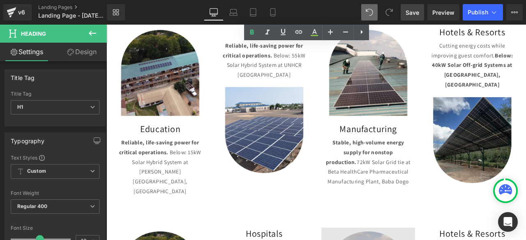
scroll to position [652, 0]
click at [374, 179] on p "Stable, high-volume energy supply for nonstop production. 72kW Solar Grid tie a…" at bounding box center [416, 188] width 103 height 58
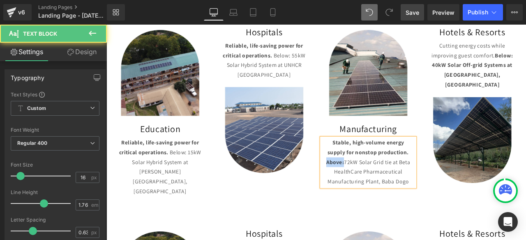
drag, startPoint x: 364, startPoint y: 180, endPoint x: 383, endPoint y: 183, distance: 19.5
click at [383, 183] on strong "Stable, high-volume energy supply for nonstop production. Above:" at bounding box center [416, 176] width 98 height 32
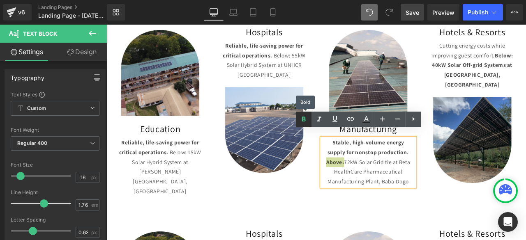
click at [299, 118] on icon at bounding box center [304, 120] width 10 height 10
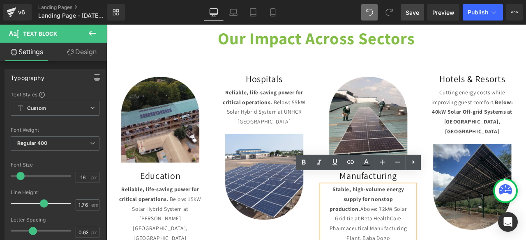
scroll to position [594, 0]
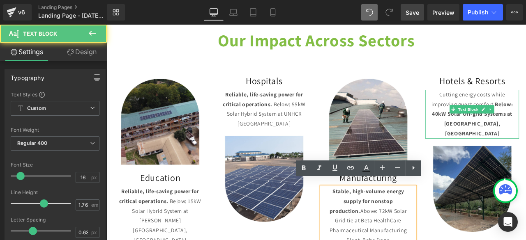
drag, startPoint x: 563, startPoint y: 110, endPoint x: 582, endPoint y: 137, distance: 33.0
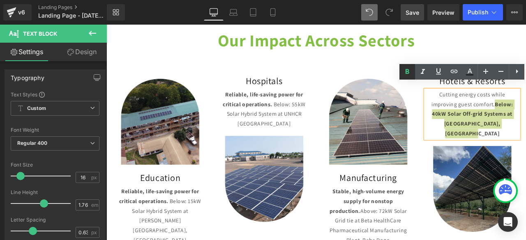
click at [403, 74] on icon at bounding box center [407, 72] width 10 height 10
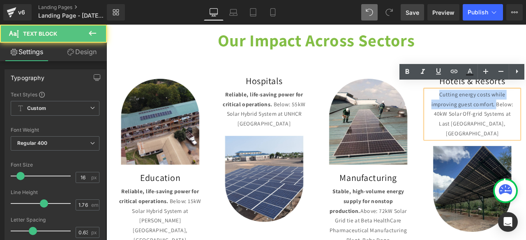
drag, startPoint x: 497, startPoint y: 101, endPoint x: 565, endPoint y: 113, distance: 69.0
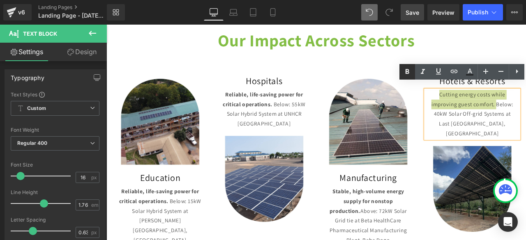
click at [410, 69] on icon at bounding box center [407, 72] width 10 height 10
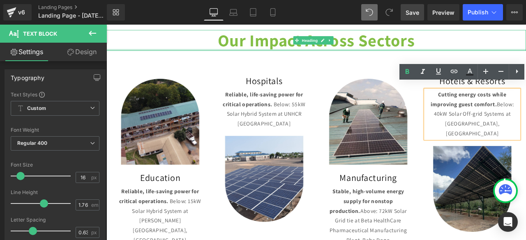
click at [526, 53] on div at bounding box center [354, 54] width 497 height 2
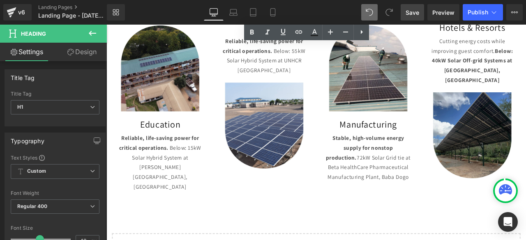
scroll to position [896, 0]
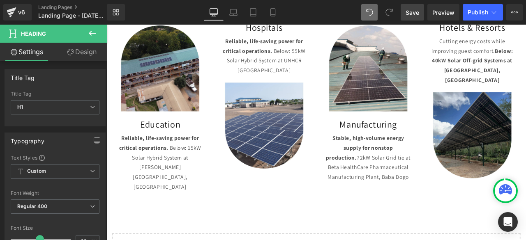
click at [414, 17] on link "Save" at bounding box center [412, 12] width 23 height 16
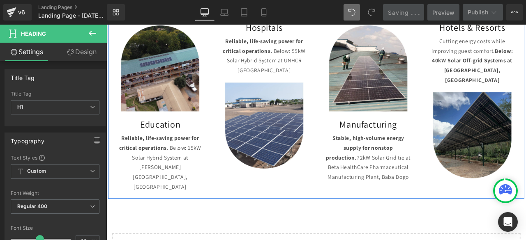
scroll to position [790, 0]
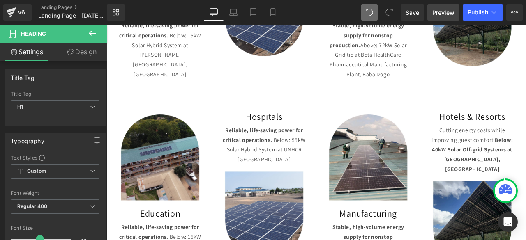
click at [429, 9] on link "Preview" at bounding box center [444, 12] width 32 height 16
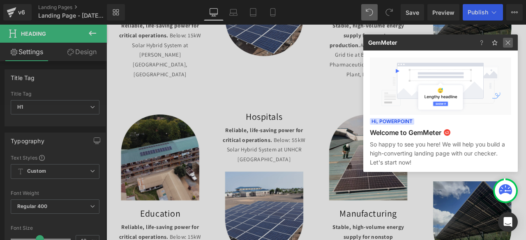
click at [510, 47] on img at bounding box center [508, 43] width 10 height 10
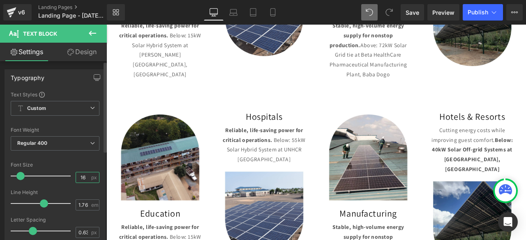
click at [78, 180] on input "16" at bounding box center [83, 178] width 14 height 10
click at [87, 179] on input "16" at bounding box center [83, 178] width 14 height 10
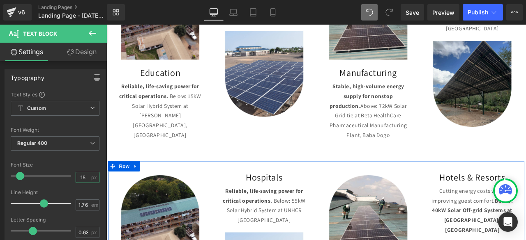
scroll to position [718, 0]
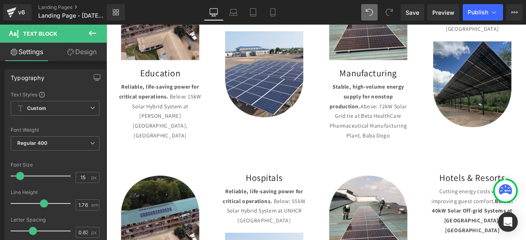
click at [153, 99] on strong "Reliable, life-saving power for critical operations." at bounding box center [168, 104] width 95 height 20
click at [80, 177] on input "16" at bounding box center [83, 178] width 14 height 10
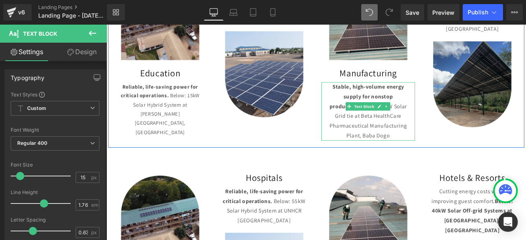
click at [380, 96] on p "Stable, high-volume energy supply for nonstop production. Above: 72kW Solar Gri…" at bounding box center [416, 127] width 103 height 69
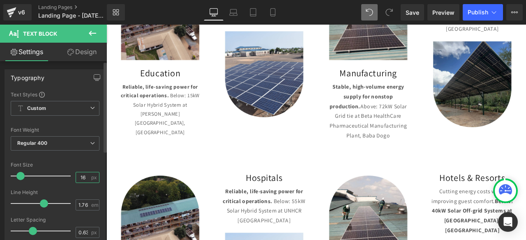
click at [79, 178] on input "16" at bounding box center [83, 178] width 14 height 10
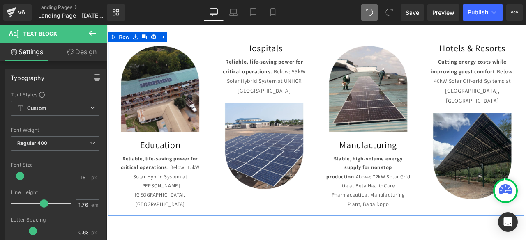
scroll to position [626, 0]
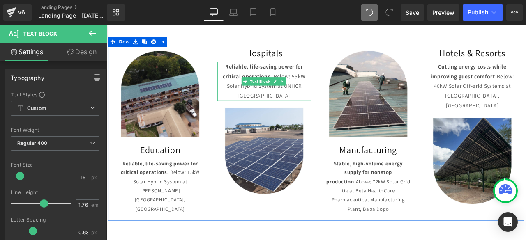
click at [269, 90] on icon at bounding box center [271, 92] width 5 height 5
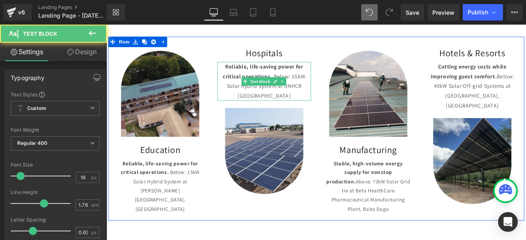
click at [254, 79] on strong "Reliable, life-saving power for critical operations." at bounding box center [292, 80] width 95 height 20
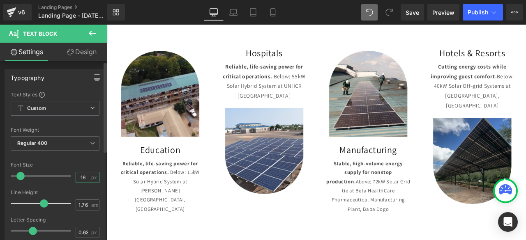
click at [85, 179] on input "16" at bounding box center [83, 178] width 14 height 10
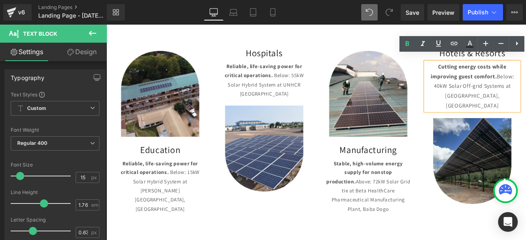
click at [526, 81] on strong "Cutting energy costs while improving guest comfort." at bounding box center [536, 80] width 90 height 20
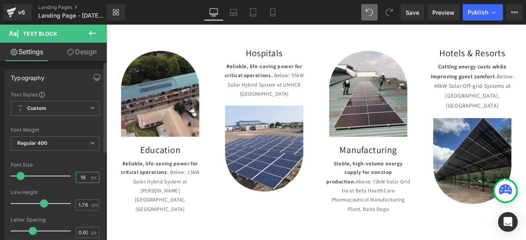
click at [85, 181] on input "16" at bounding box center [83, 178] width 14 height 10
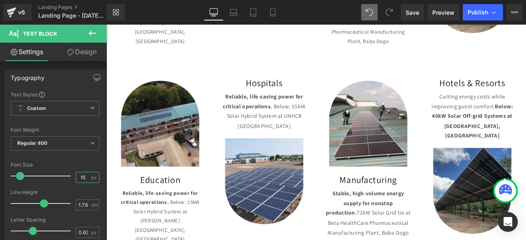
scroll to position [833, 0]
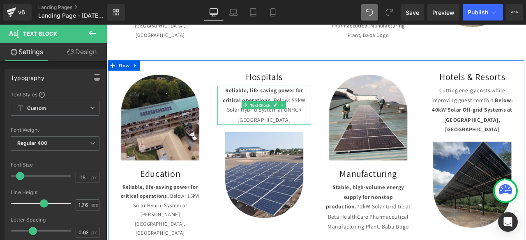
click at [311, 117] on span "Below: 55kW Solar Hybrid System at UNHCR [GEOGRAPHIC_DATA]" at bounding box center [295, 126] width 93 height 32
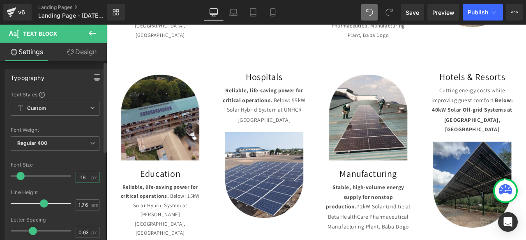
click at [84, 176] on input "16" at bounding box center [83, 178] width 14 height 10
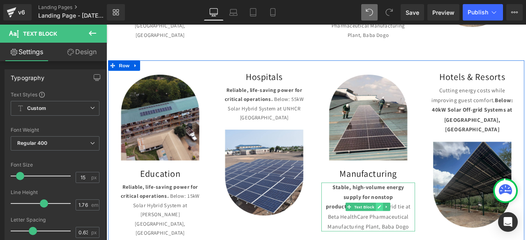
click at [426, 236] on link at bounding box center [430, 241] width 9 height 10
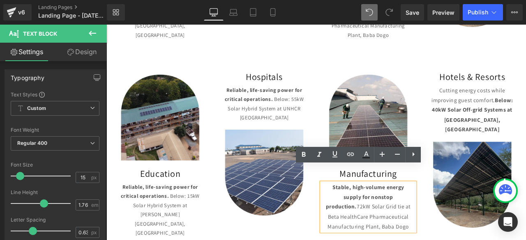
click at [402, 231] on p "Stable, high-volume energy supply for nonstop production. 72kW Solar Grid tie a…" at bounding box center [416, 241] width 103 height 58
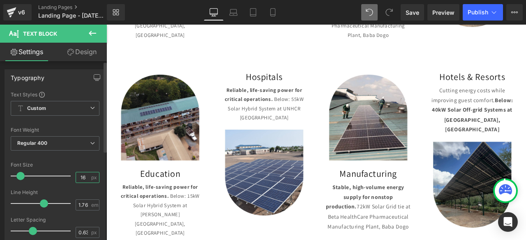
click at [85, 178] on input "16" at bounding box center [83, 178] width 14 height 10
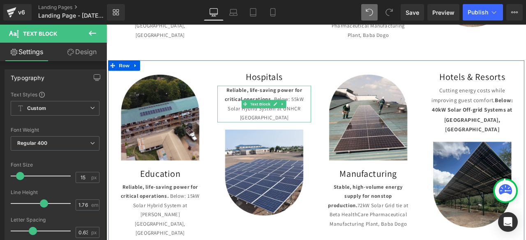
click at [266, 109] on span "Below: 55kW Solar Hybrid System at UNHCR [GEOGRAPHIC_DATA]" at bounding box center [295, 124] width 90 height 30
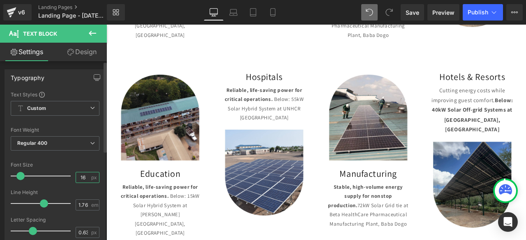
click at [84, 174] on input "16" at bounding box center [83, 178] width 14 height 10
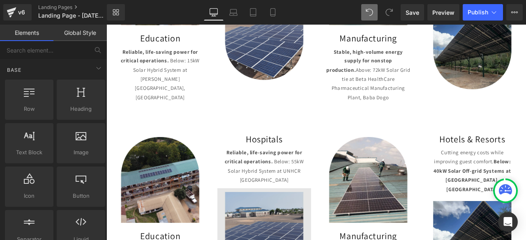
scroll to position [783, 0]
